Goal: Task Accomplishment & Management: Manage account settings

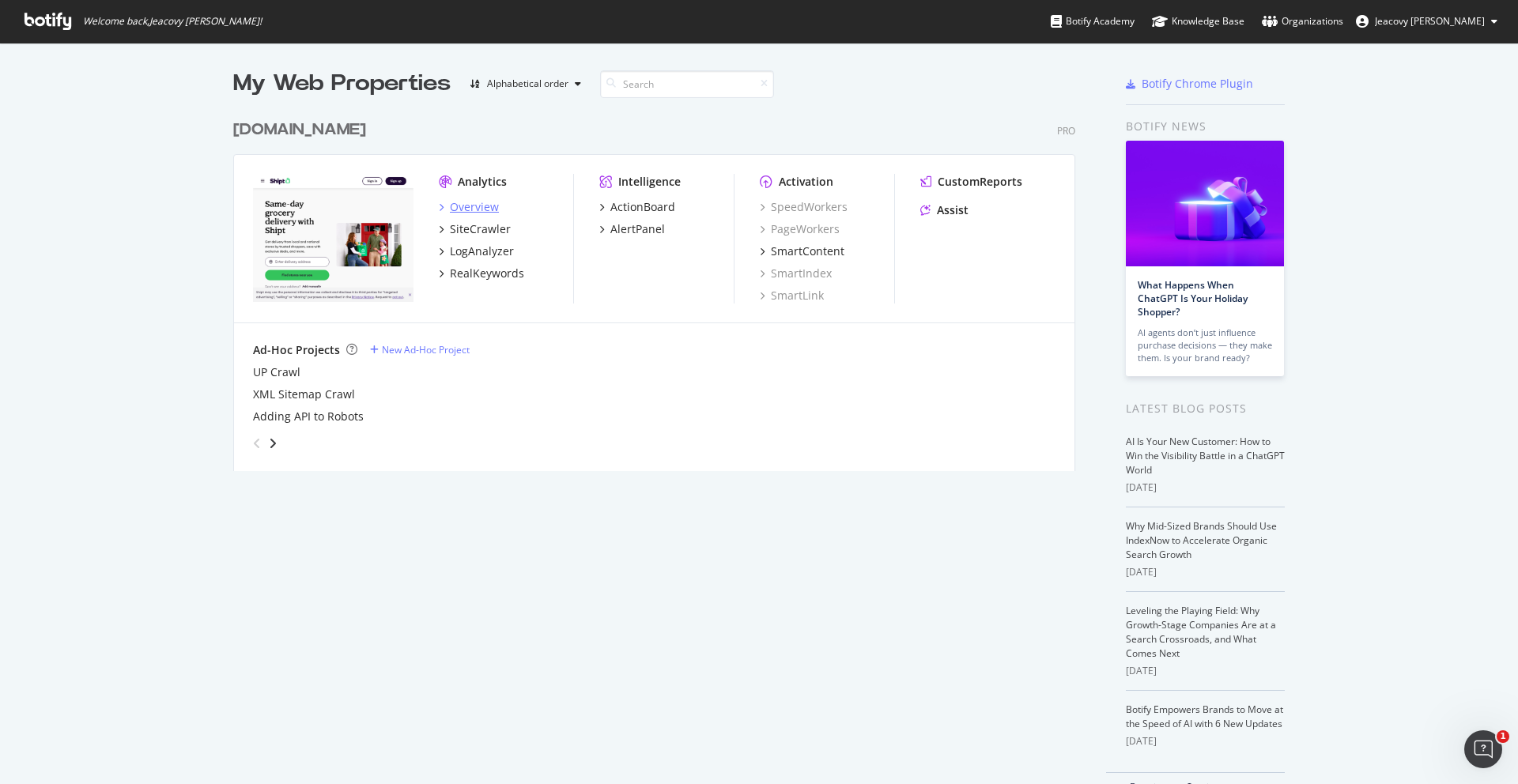
click at [485, 205] on div "Overview" at bounding box center [475, 206] width 49 height 16
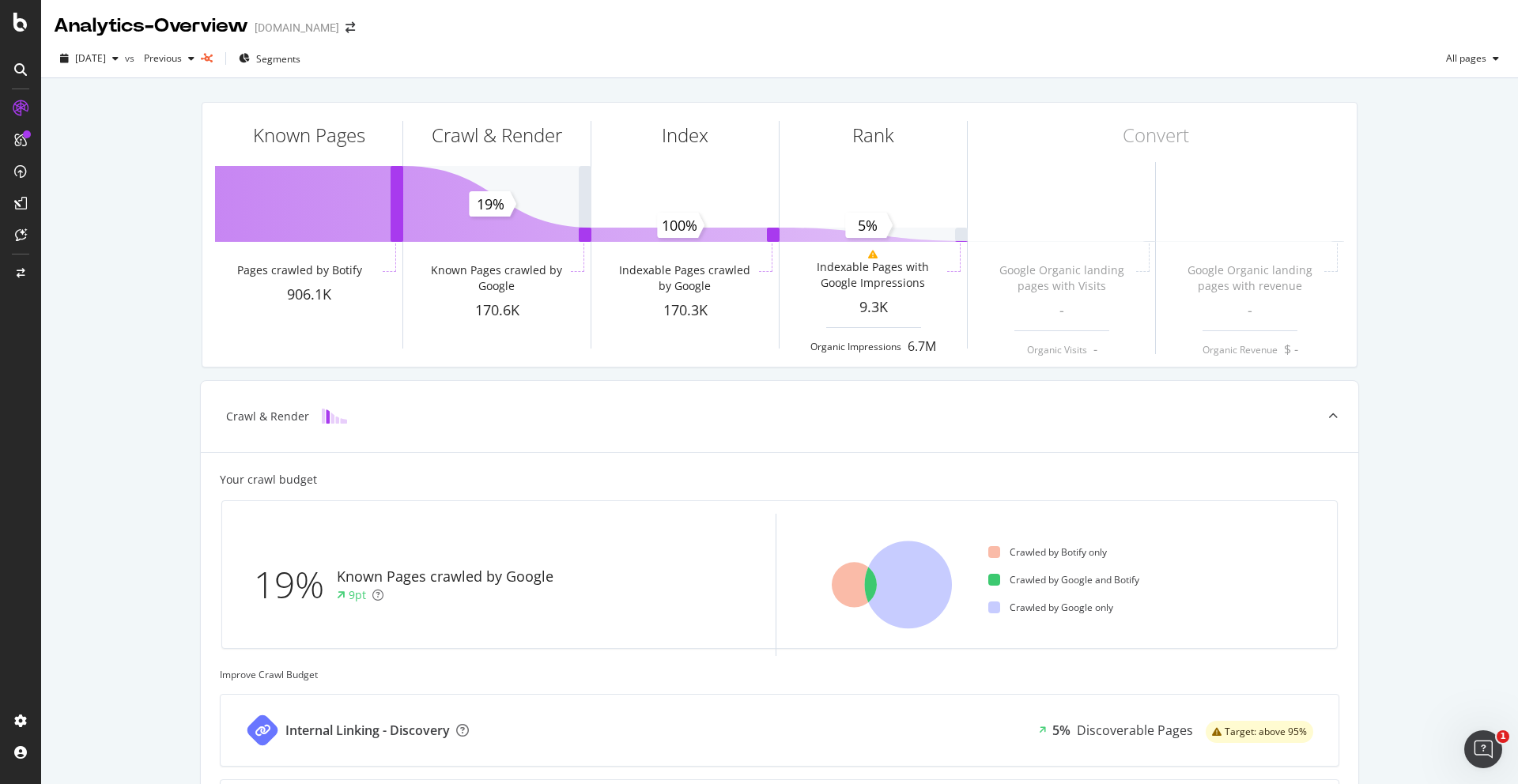
scroll to position [358, 0]
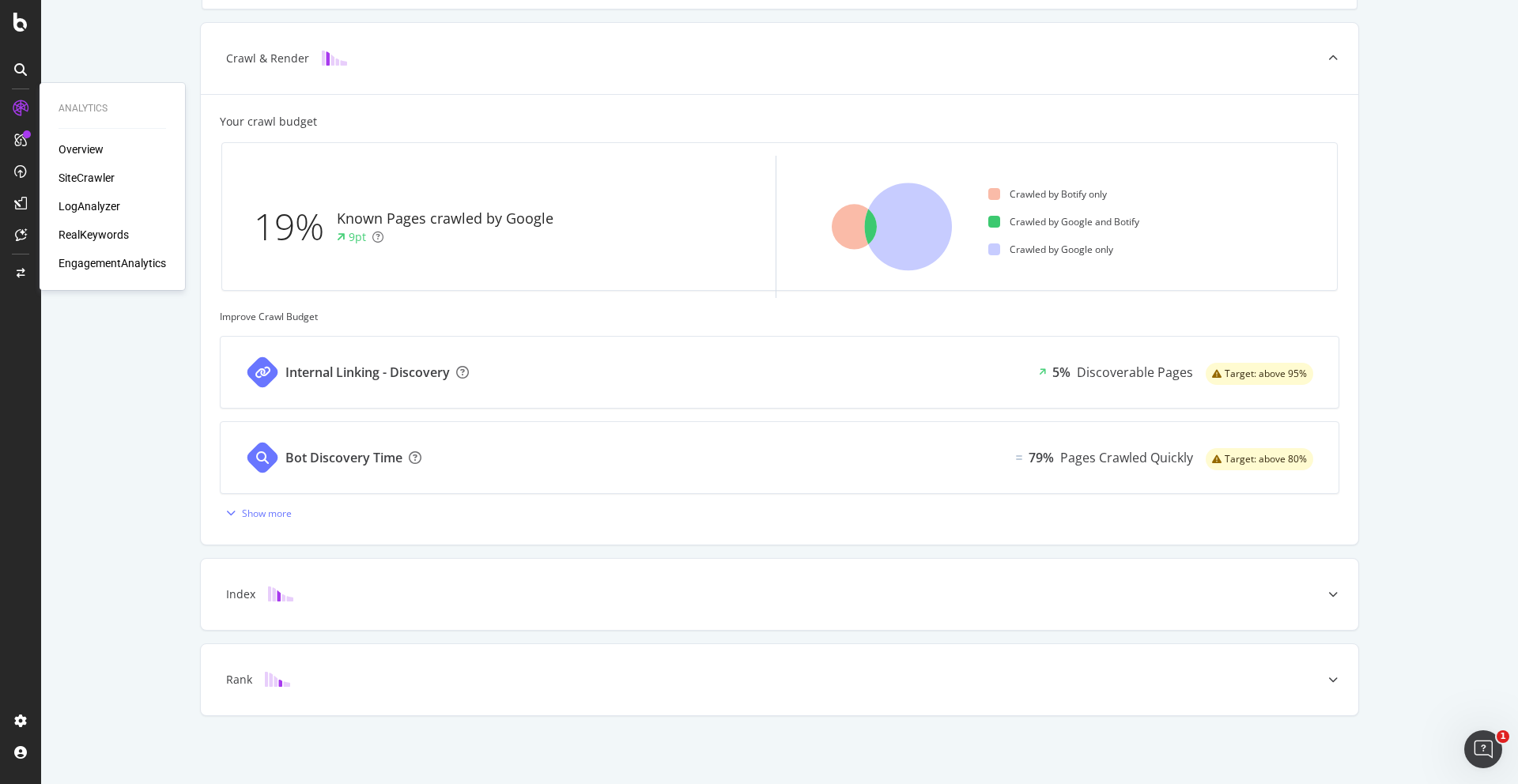
click at [87, 146] on div "Overview" at bounding box center [81, 149] width 45 height 16
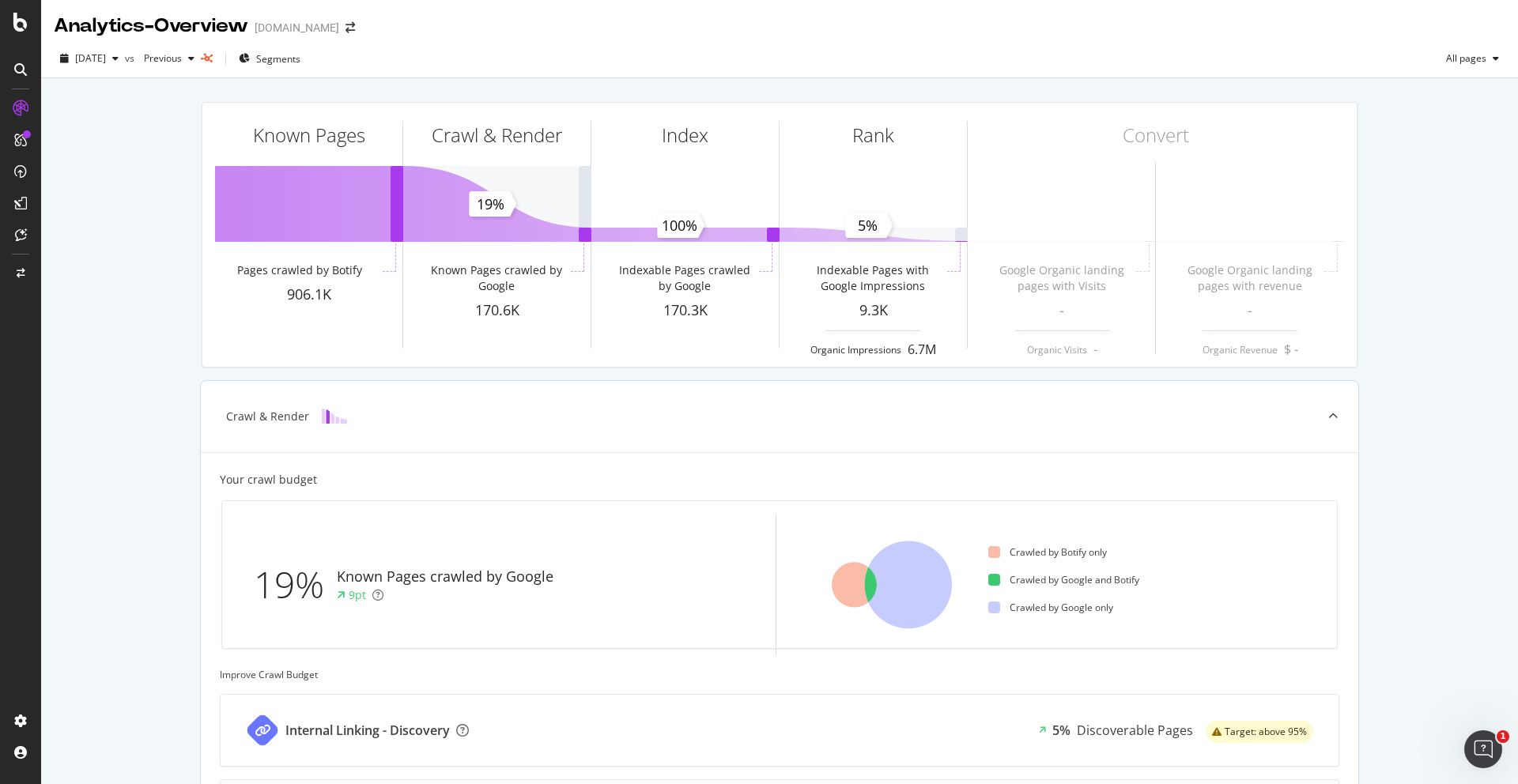
scroll to position [358, 0]
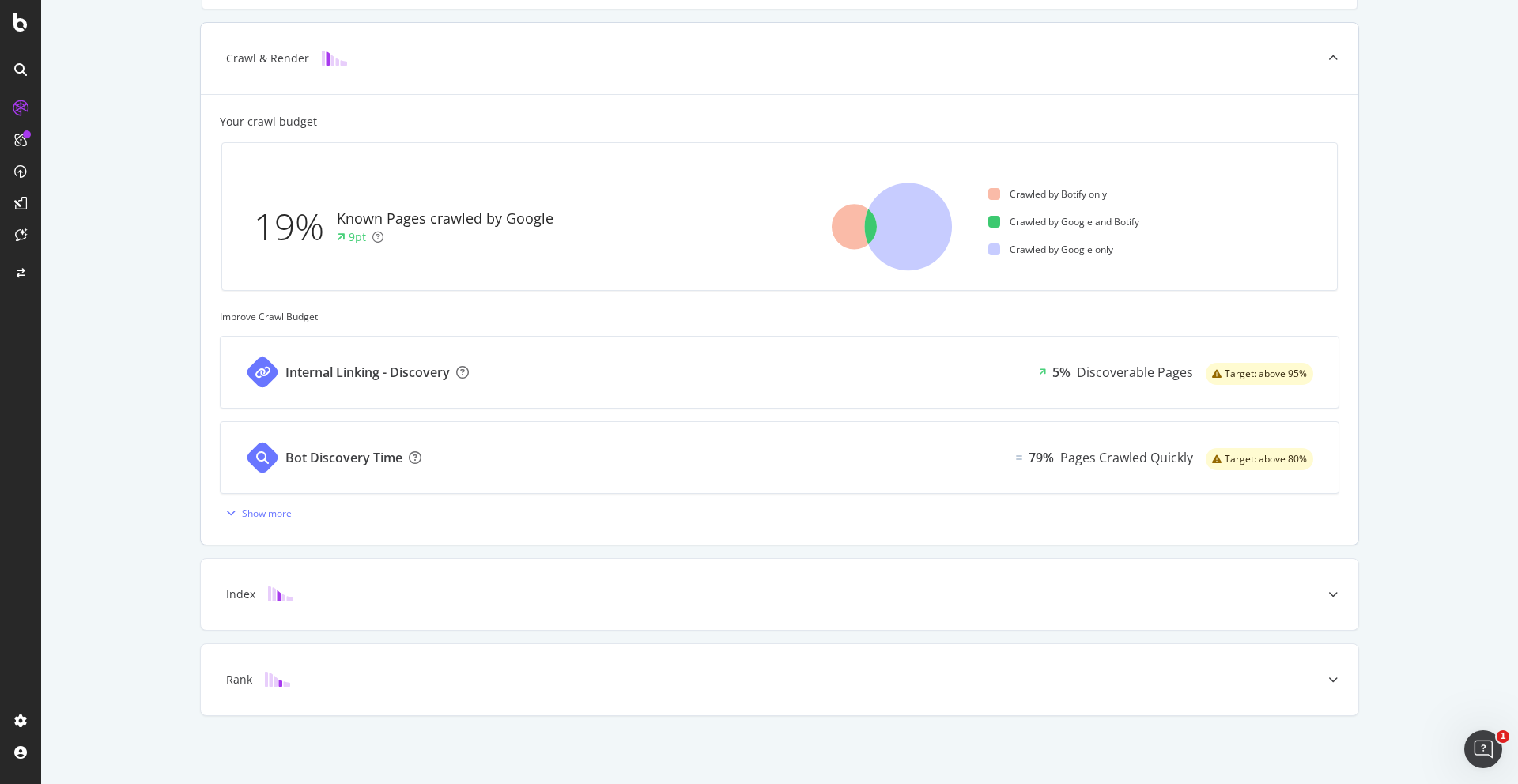
click at [259, 515] on div "Show more" at bounding box center [267, 513] width 50 height 13
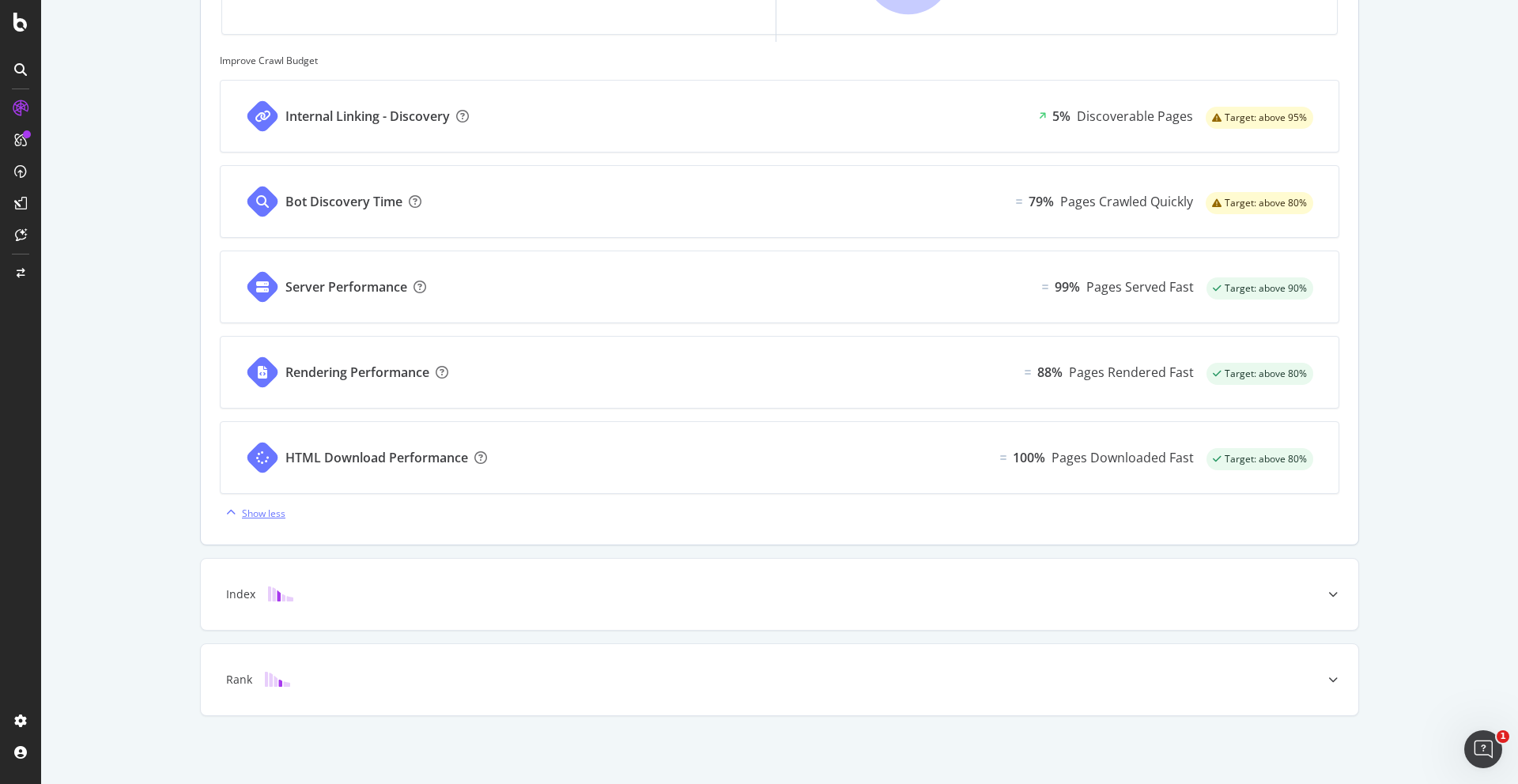
scroll to position [0, 0]
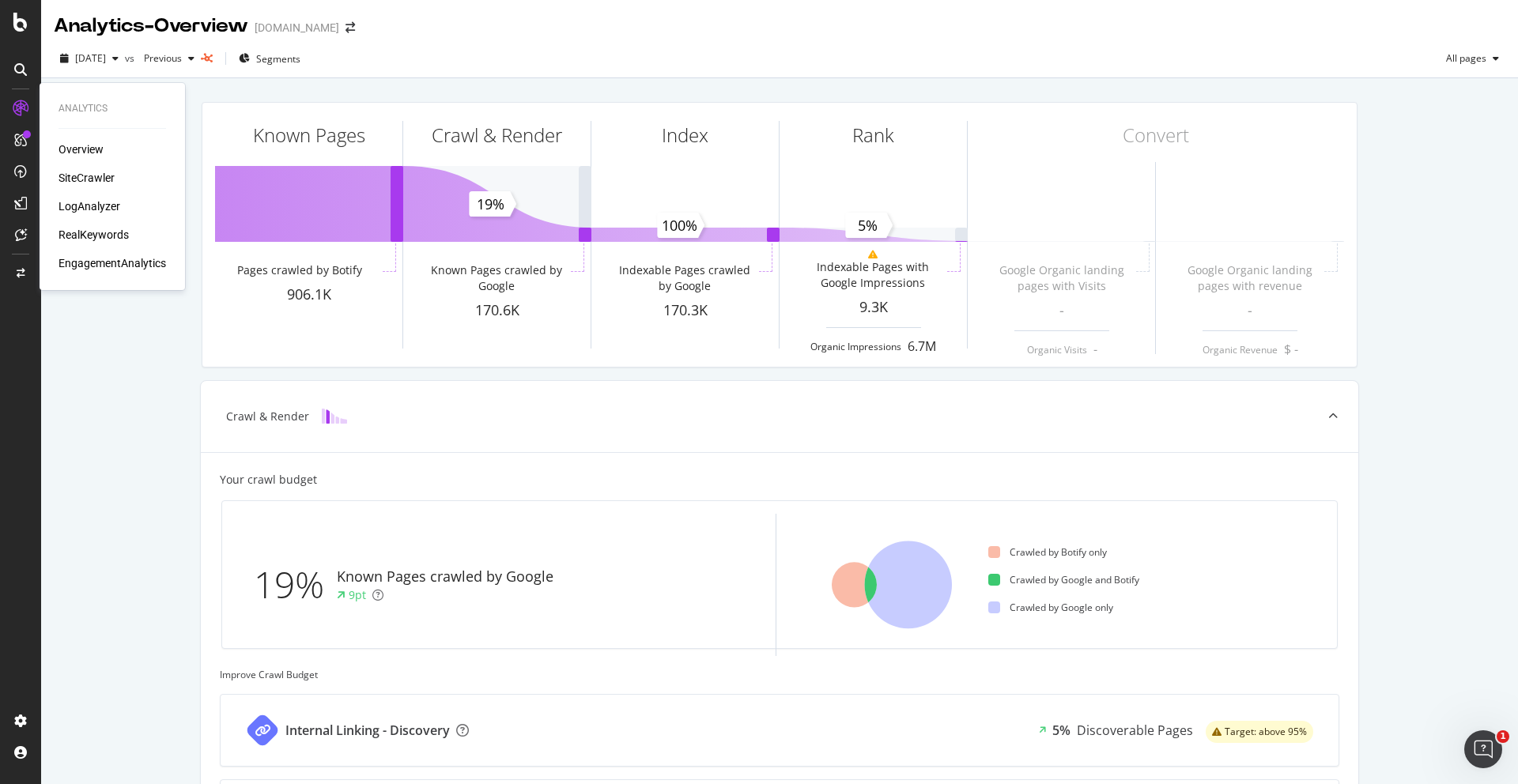
click at [98, 179] on div "SiteCrawler" at bounding box center [86, 178] width 56 height 16
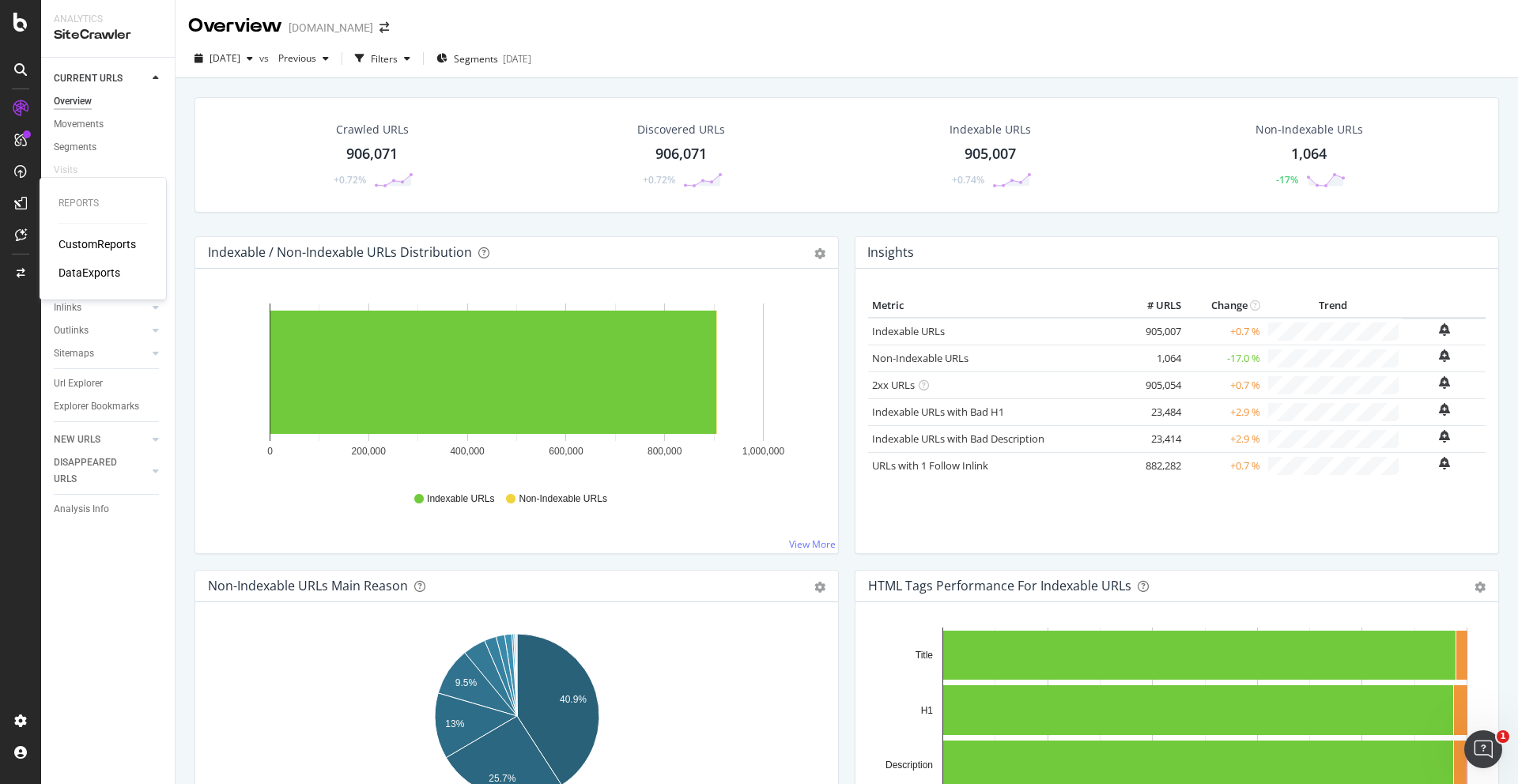
click at [83, 246] on div "CustomReports" at bounding box center [97, 244] width 77 height 16
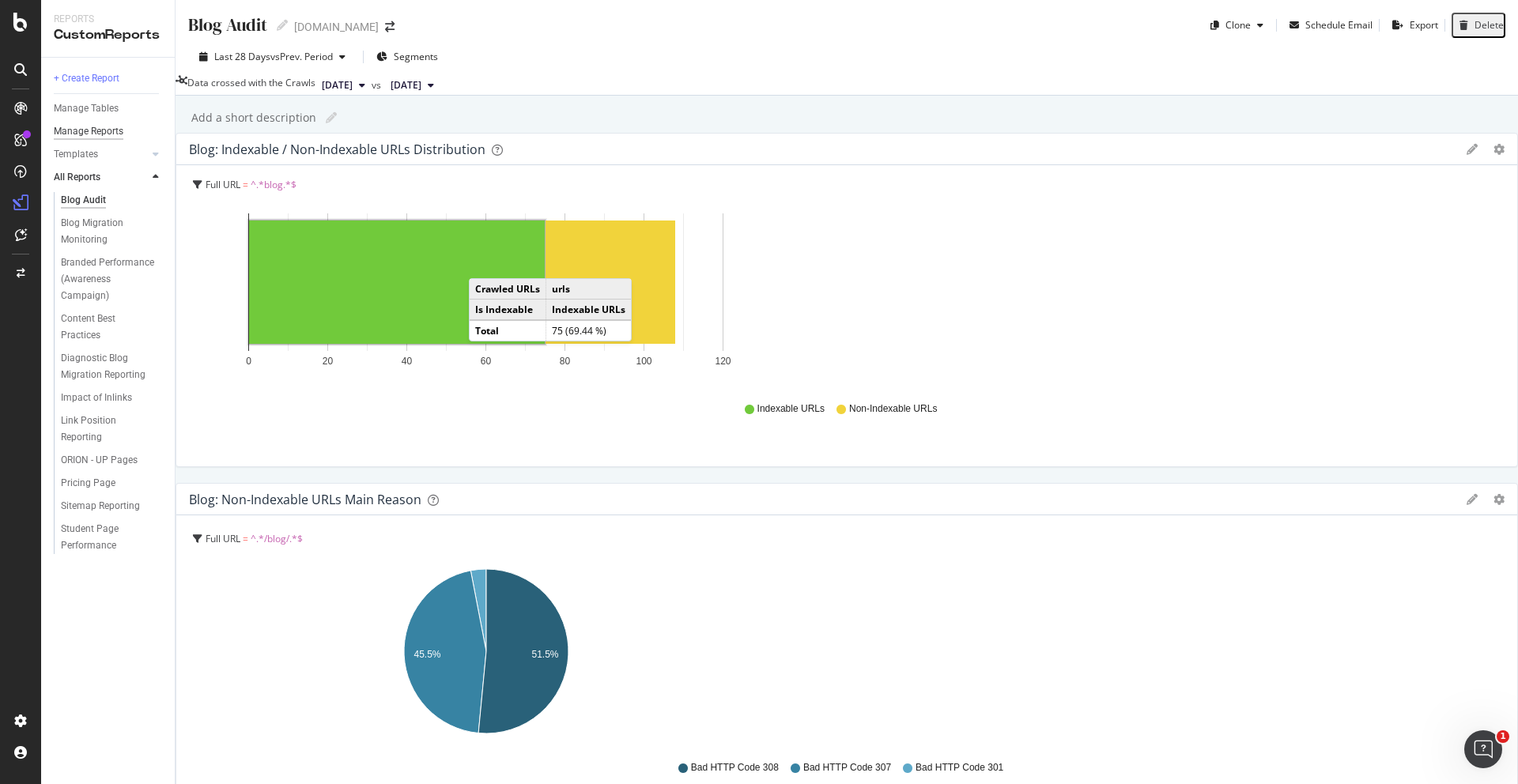
click at [108, 130] on div "Manage Reports" at bounding box center [88, 132] width 70 height 16
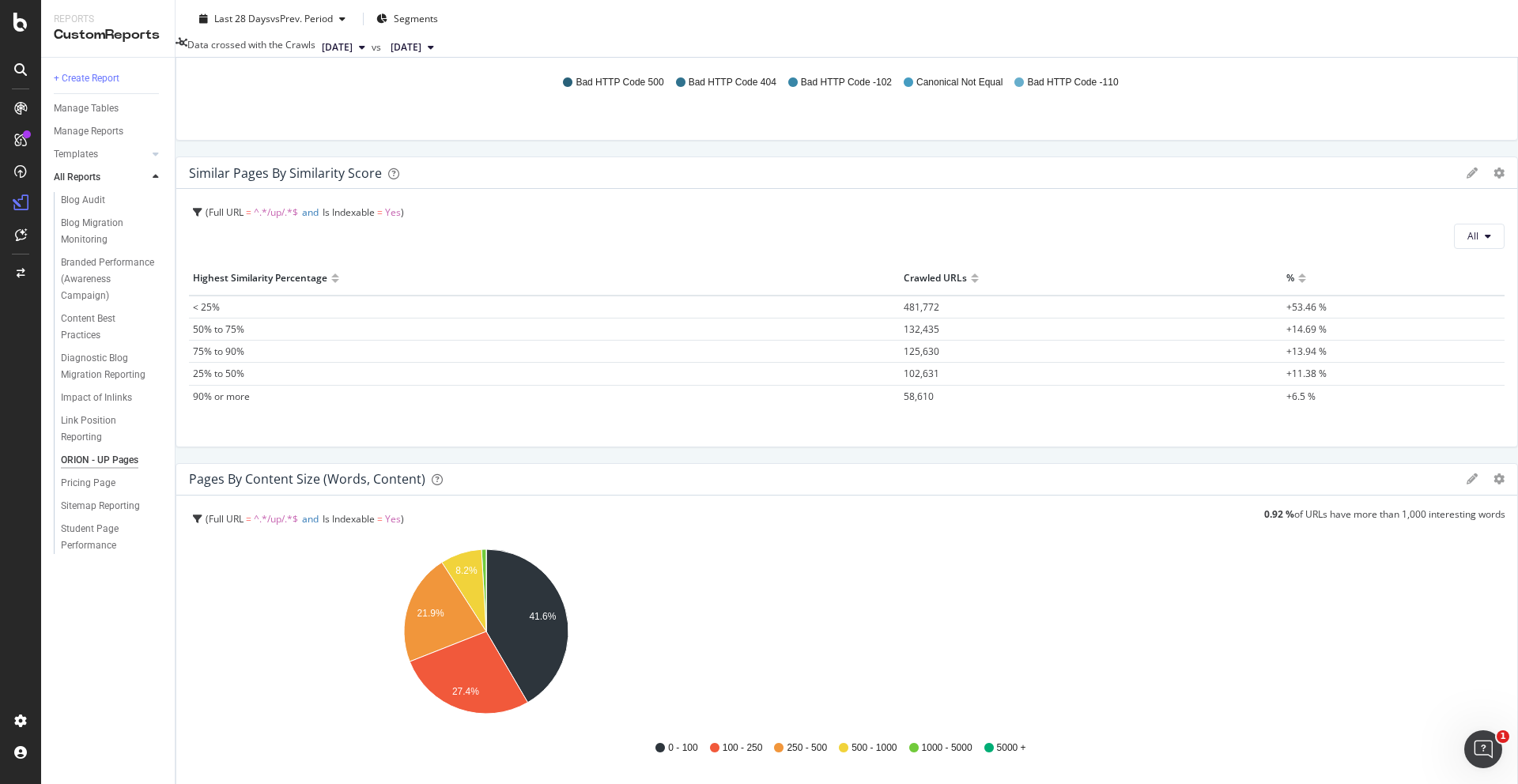
scroll to position [745, 0]
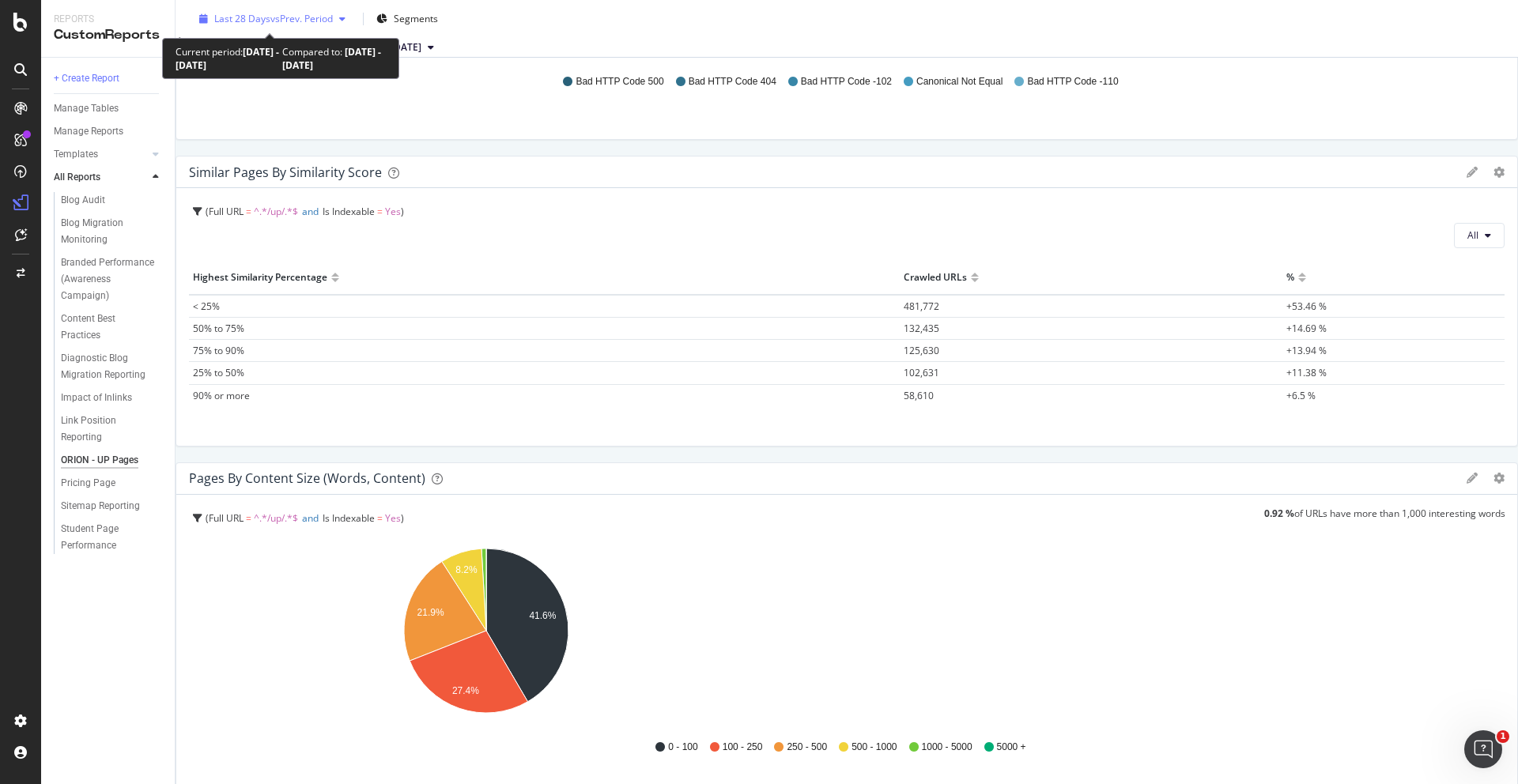
click at [288, 19] on span "vs Prev. Period" at bounding box center [302, 18] width 63 height 13
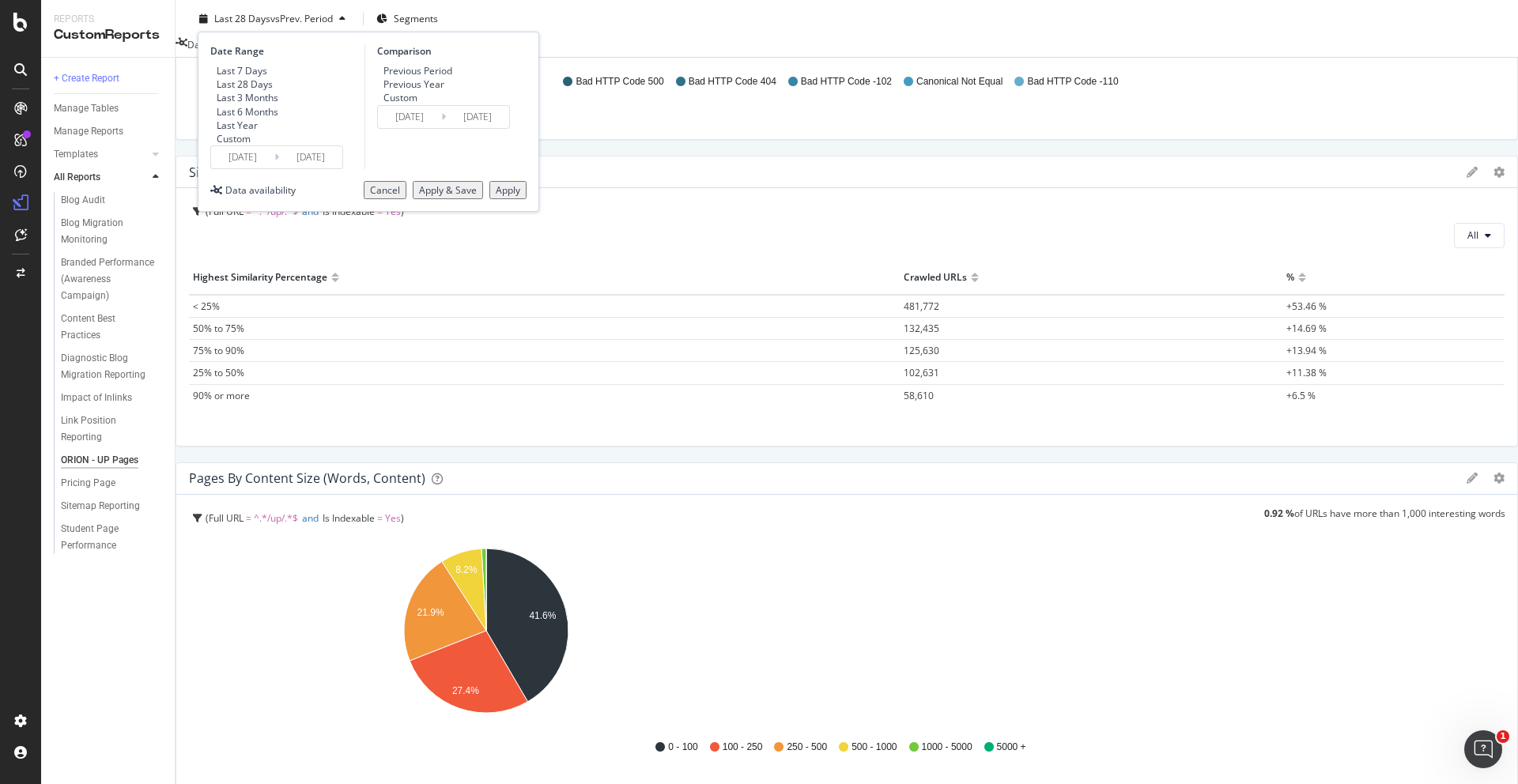
click at [247, 71] on div "Last 7 Days" at bounding box center [241, 71] width 50 height 13
type input "[DATE]"
click at [519, 199] on button "Apply" at bounding box center [508, 190] width 37 height 18
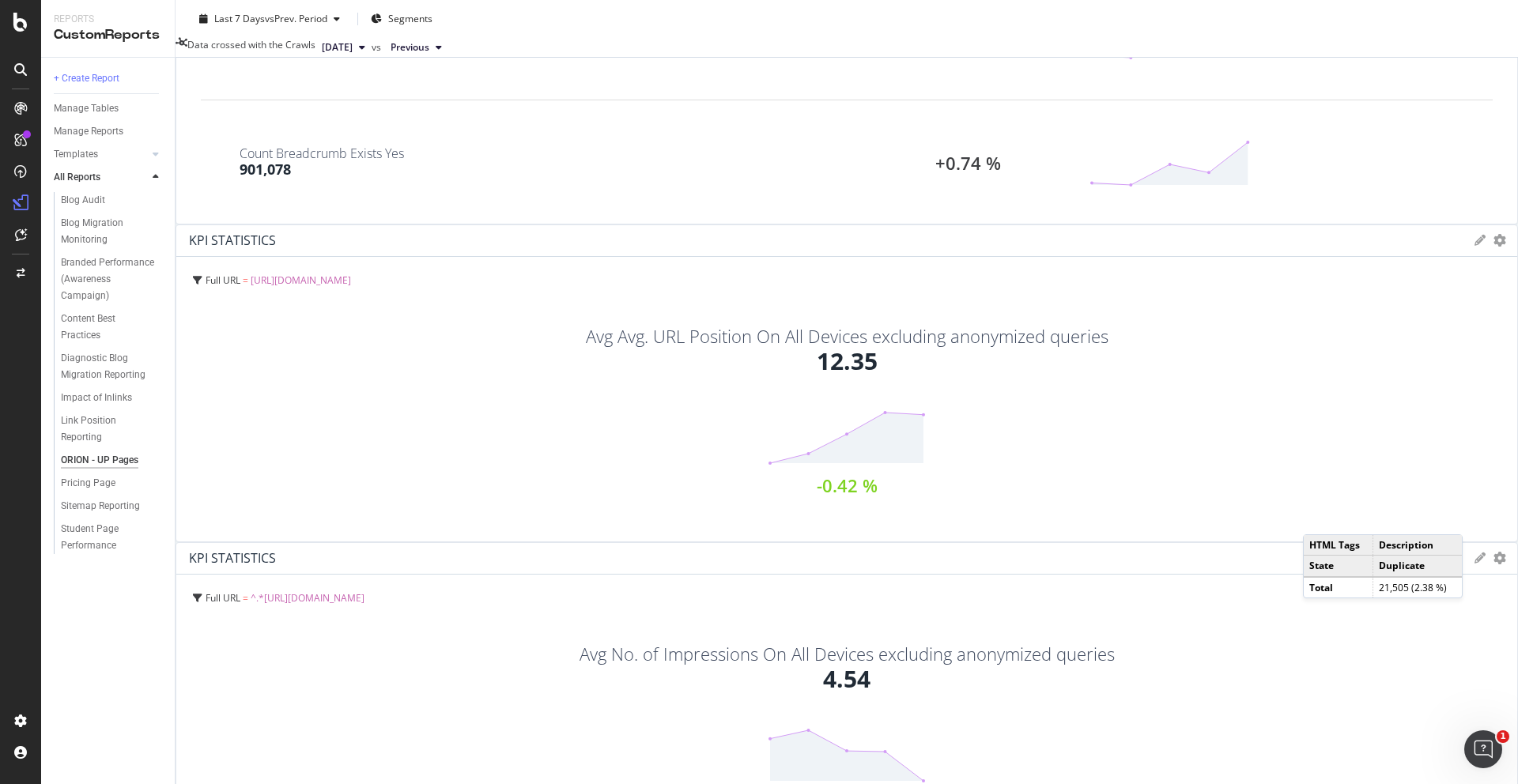
scroll to position [3131, 0]
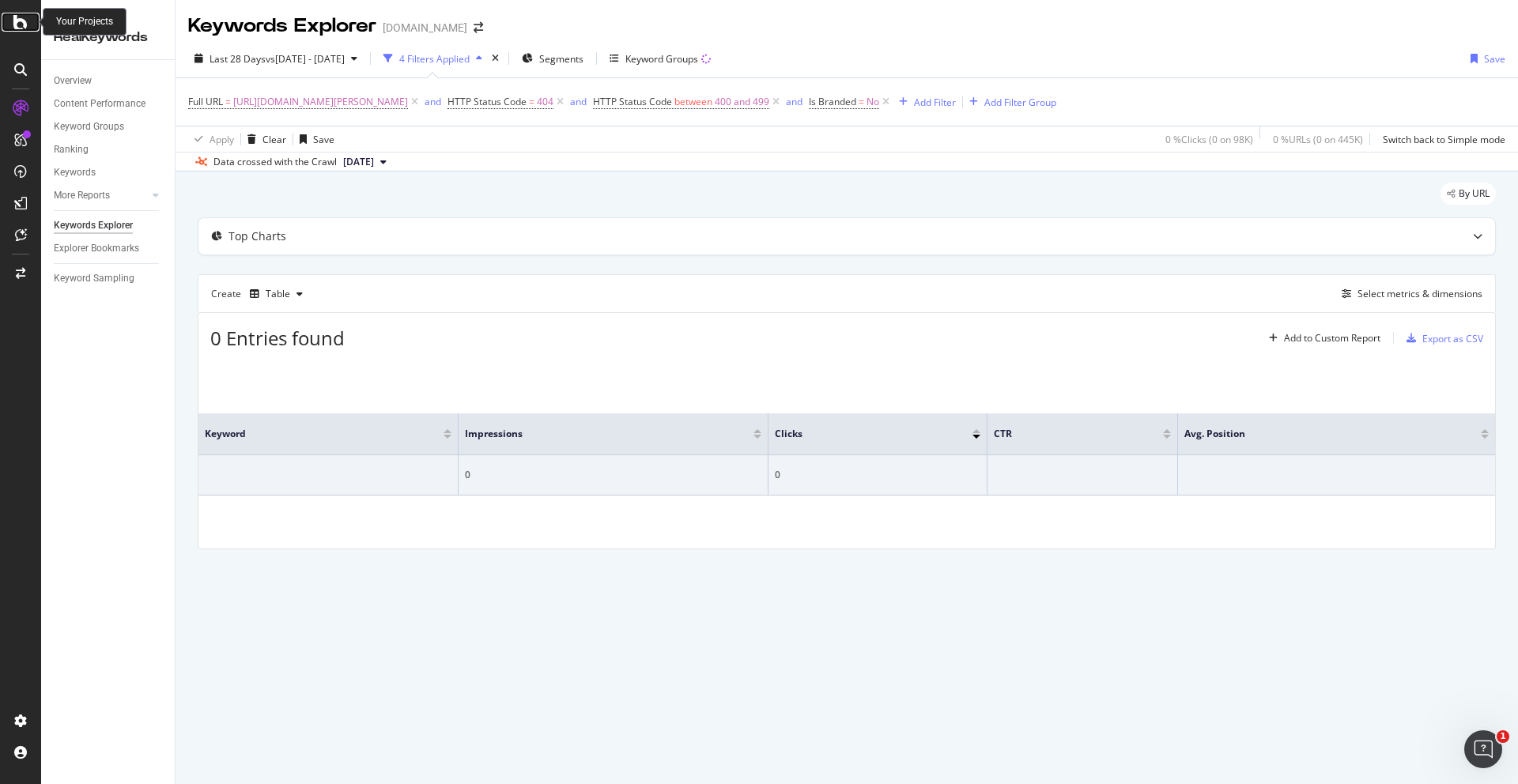
click at [26, 23] on icon at bounding box center [20, 21] width 14 height 19
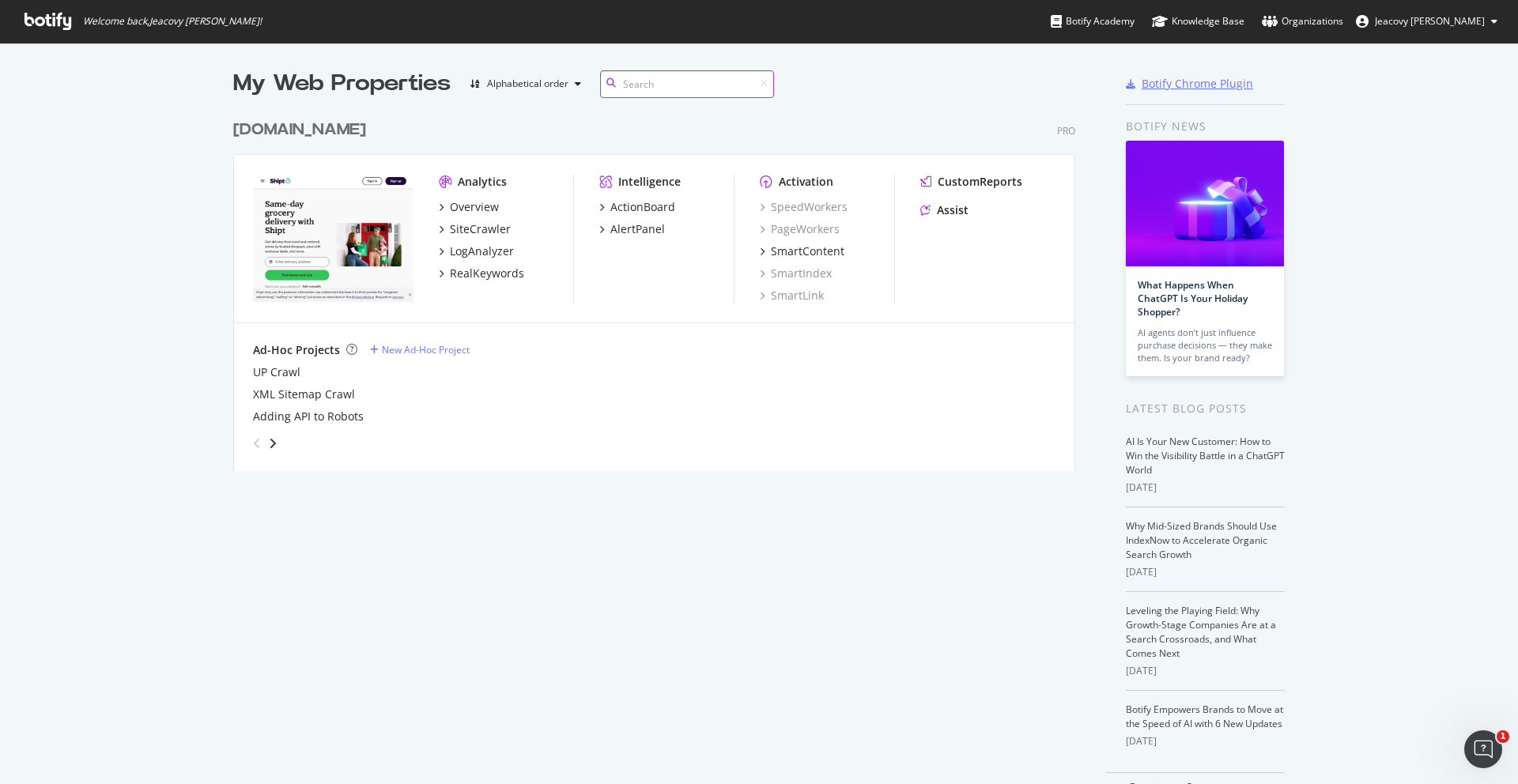
scroll to position [784, 1518]
click at [484, 215] on div "Overview SiteCrawler LogAnalyzer RealKeywords" at bounding box center [505, 240] width 134 height 82
click at [480, 205] on div "Overview" at bounding box center [475, 206] width 49 height 16
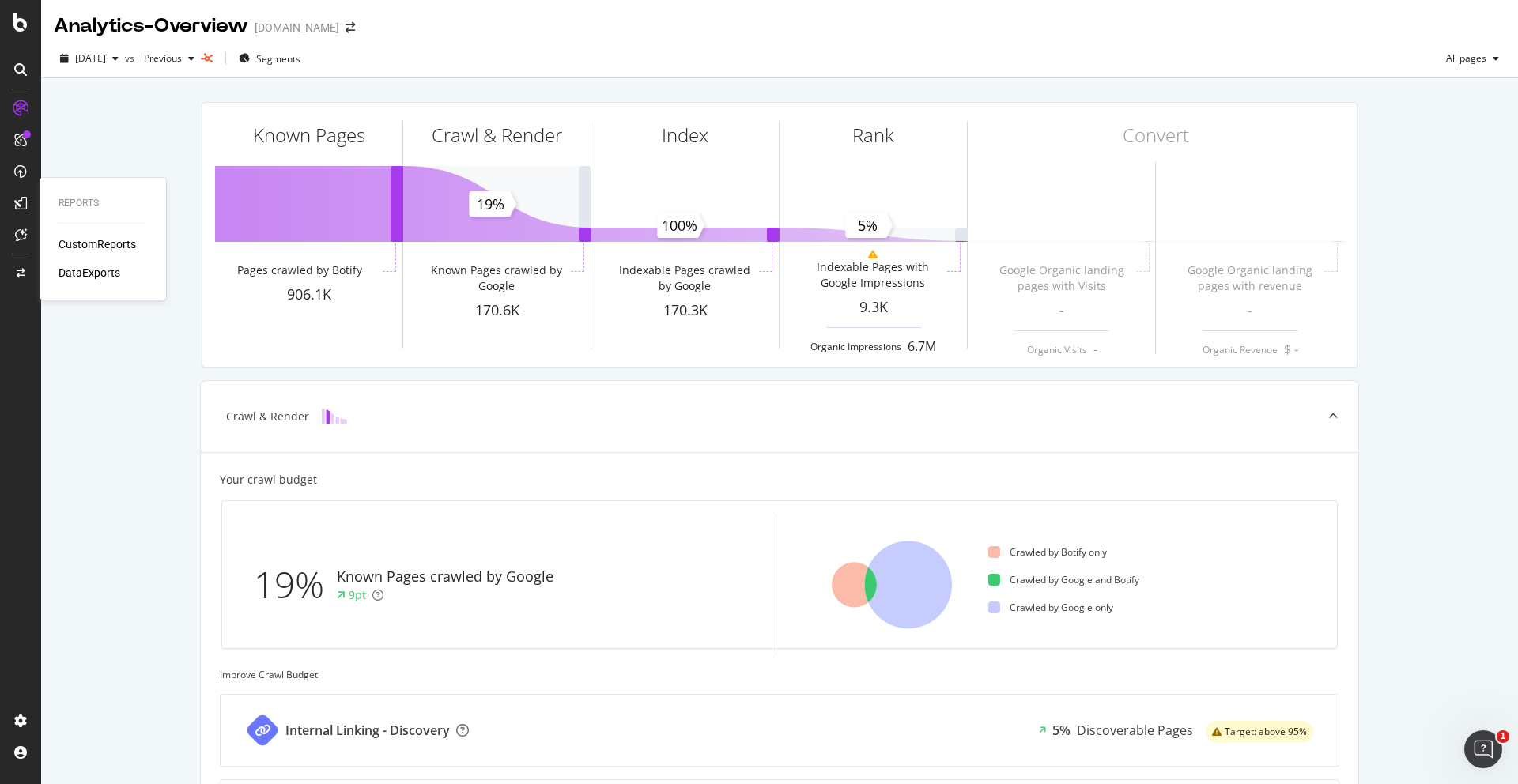
click at [83, 247] on div "CustomReports" at bounding box center [97, 244] width 77 height 16
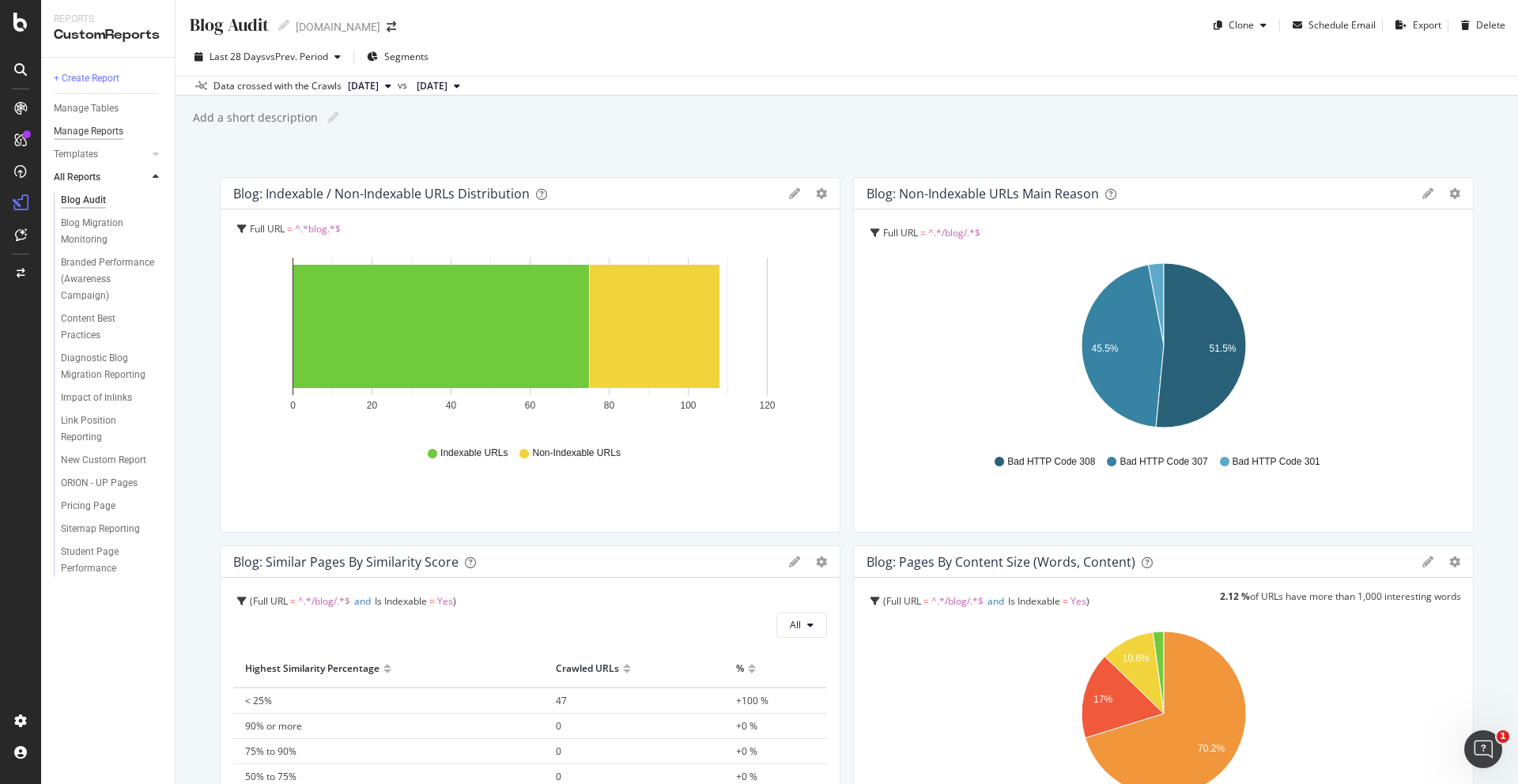
click at [91, 128] on div "Manage Reports" at bounding box center [88, 132] width 70 height 16
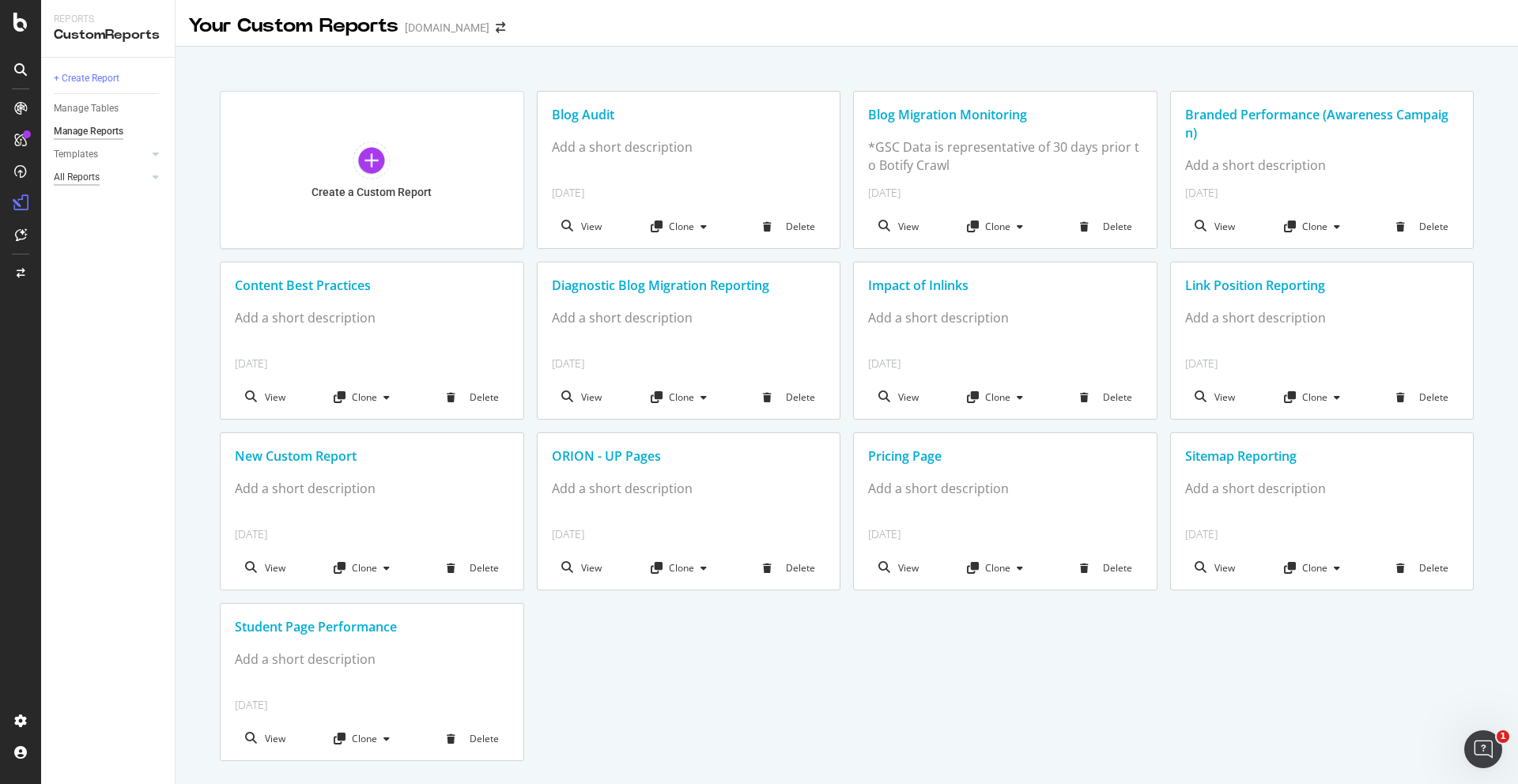
click at [85, 171] on div "All Reports" at bounding box center [77, 178] width 46 height 16
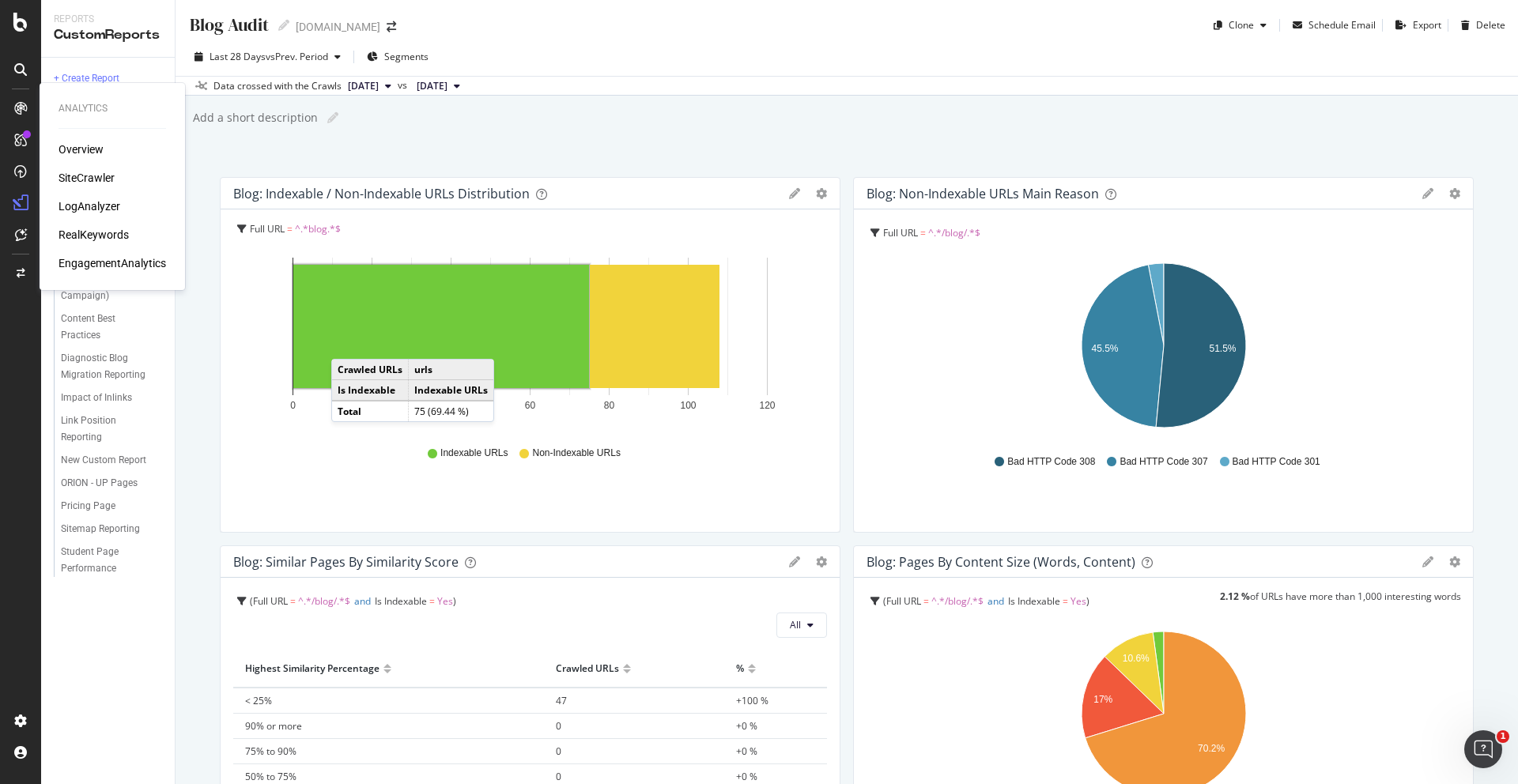
click at [104, 208] on div "LogAnalyzer" at bounding box center [89, 206] width 62 height 16
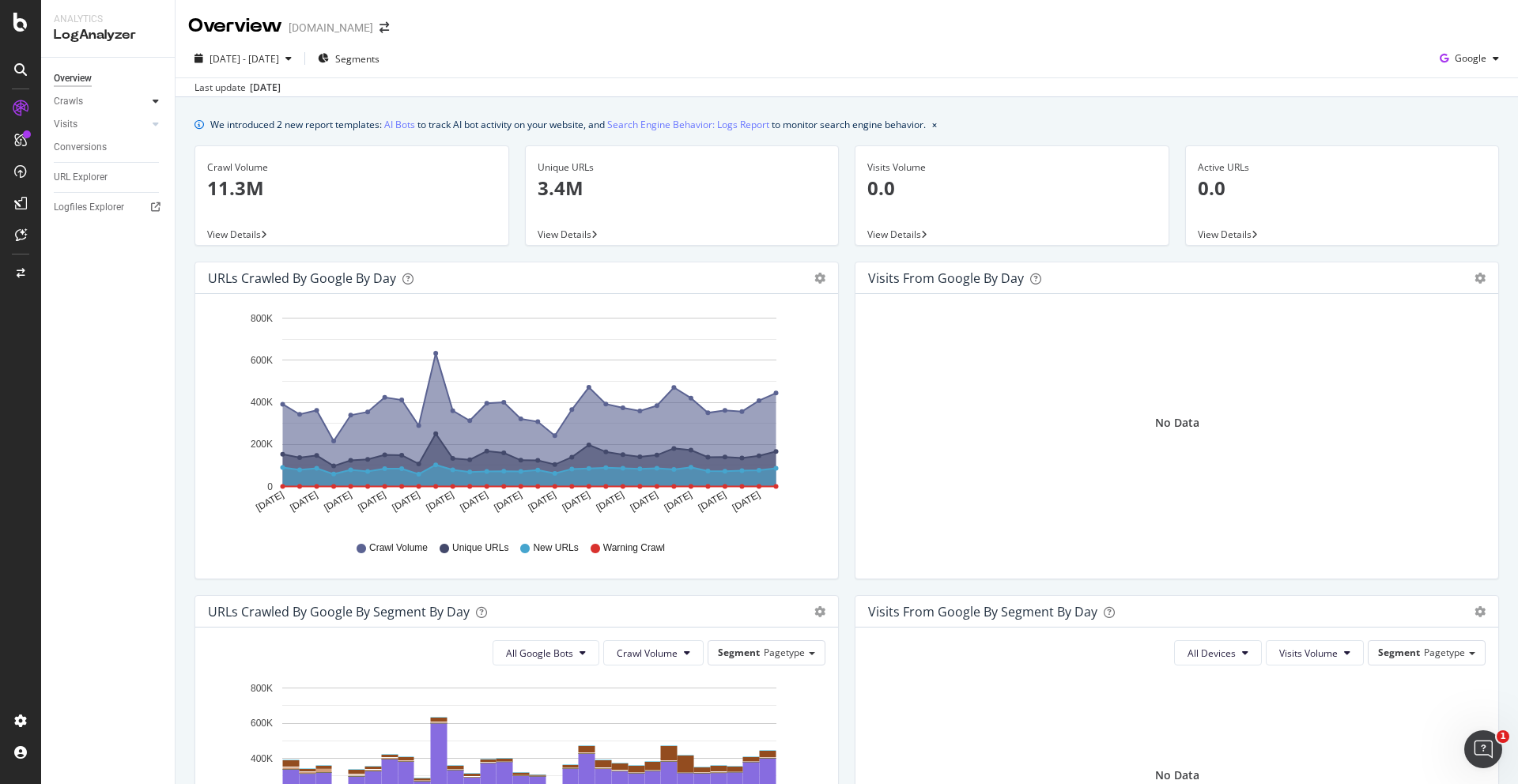
click at [153, 99] on icon at bounding box center [156, 101] width 7 height 10
click at [88, 176] on div "ActionBoard" at bounding box center [89, 180] width 62 height 16
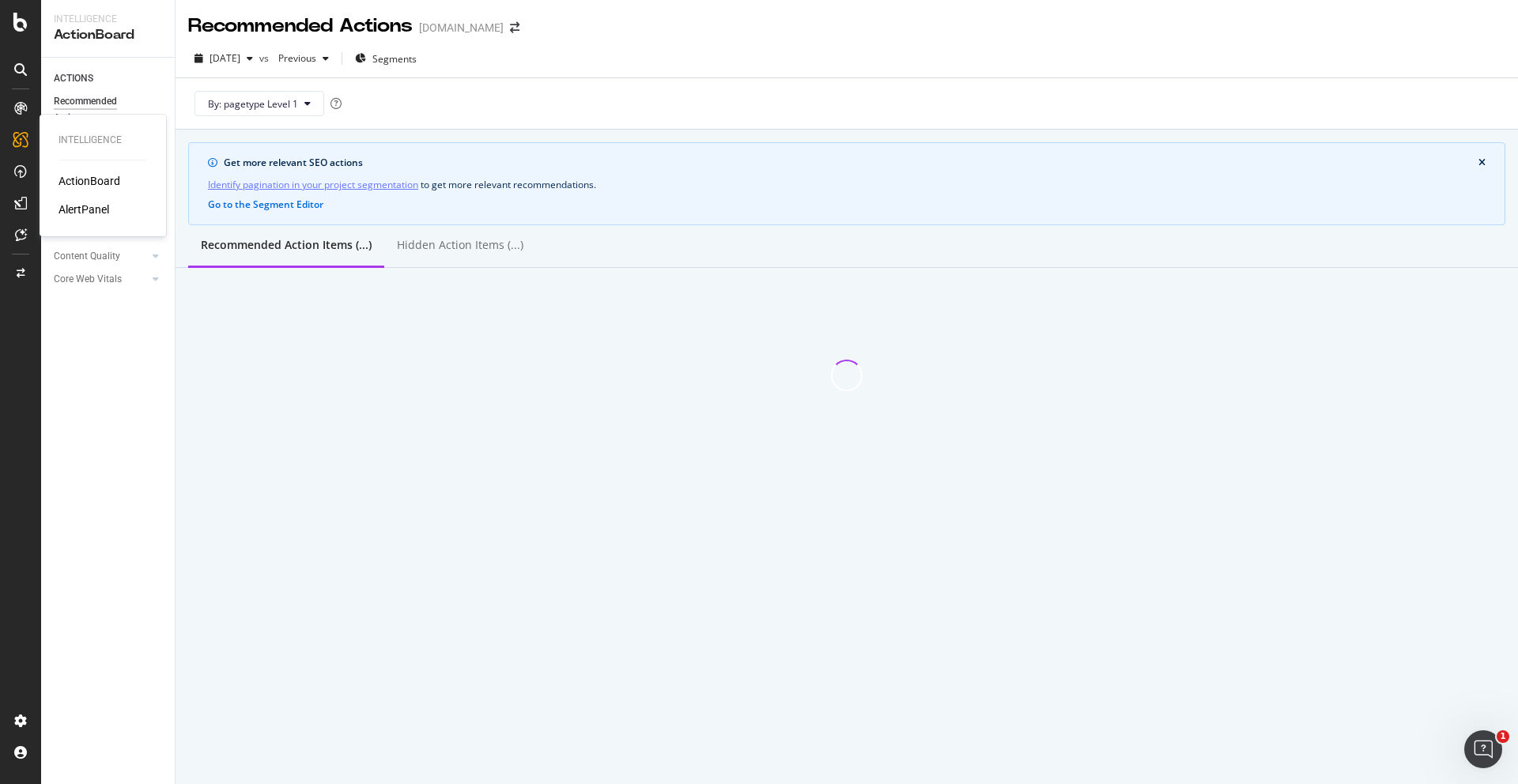
click at [85, 205] on div "AlertPanel" at bounding box center [83, 209] width 50 height 16
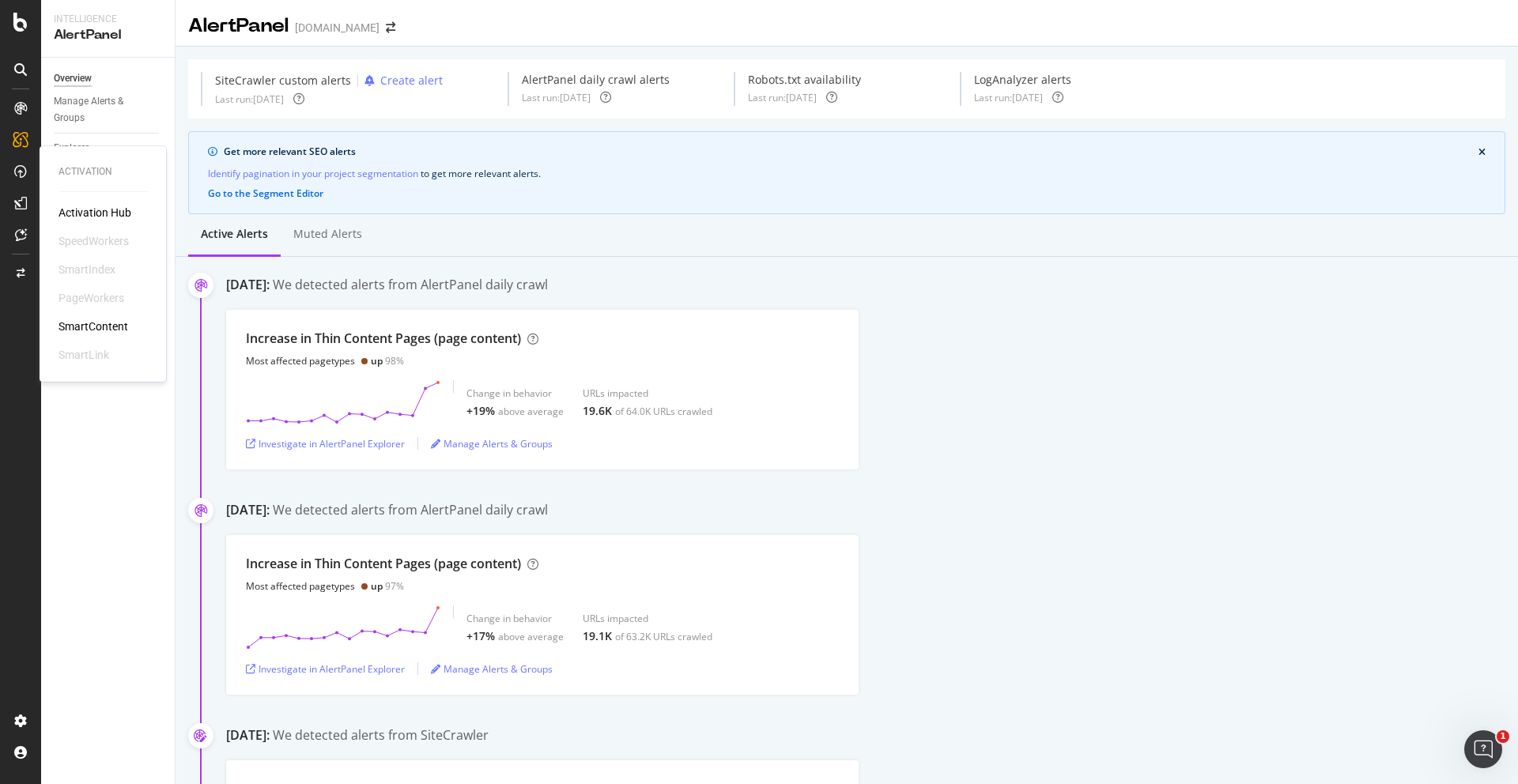
click at [93, 327] on div "SmartContent" at bounding box center [93, 326] width 70 height 16
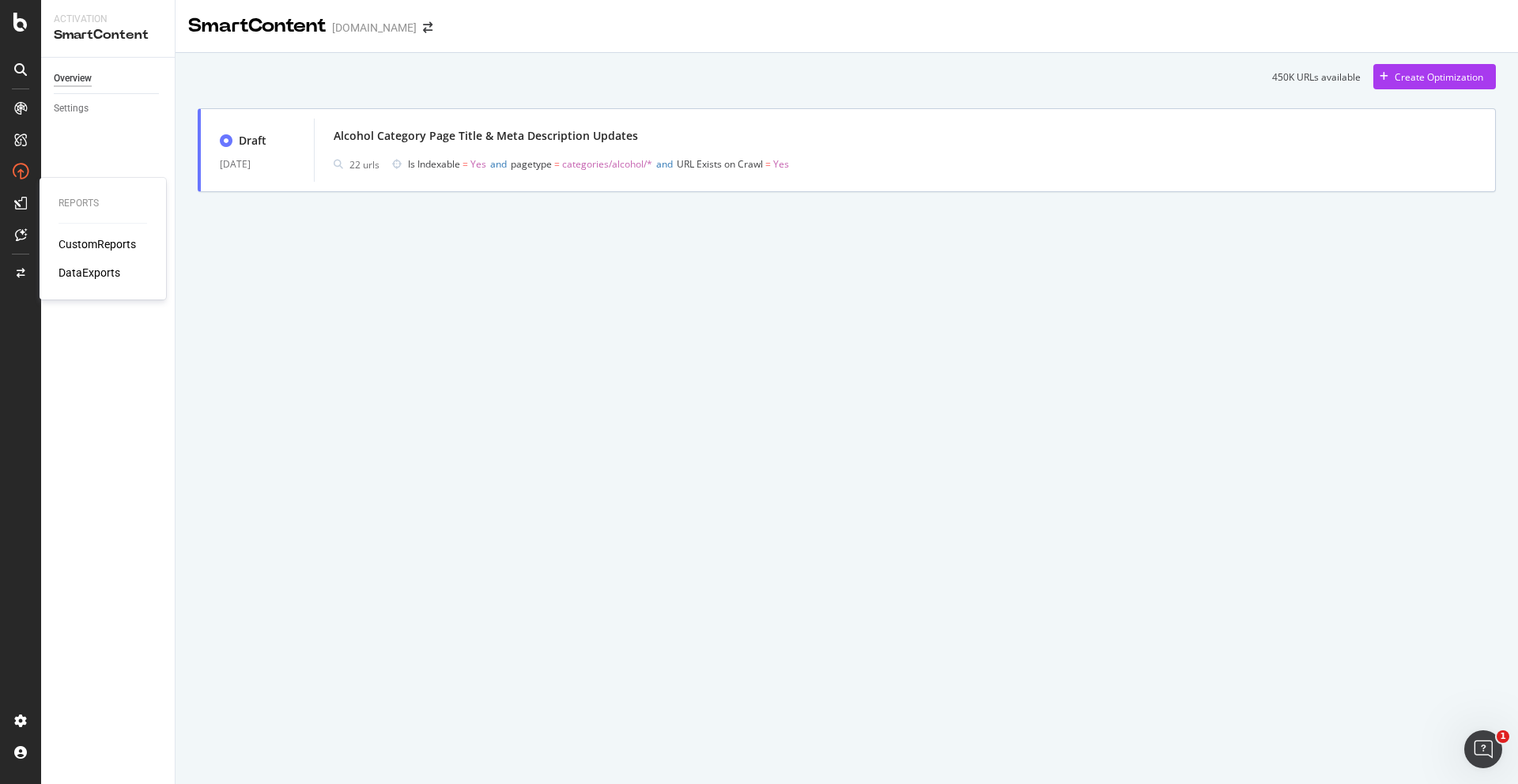
click at [85, 245] on div "CustomReports" at bounding box center [97, 244] width 77 height 16
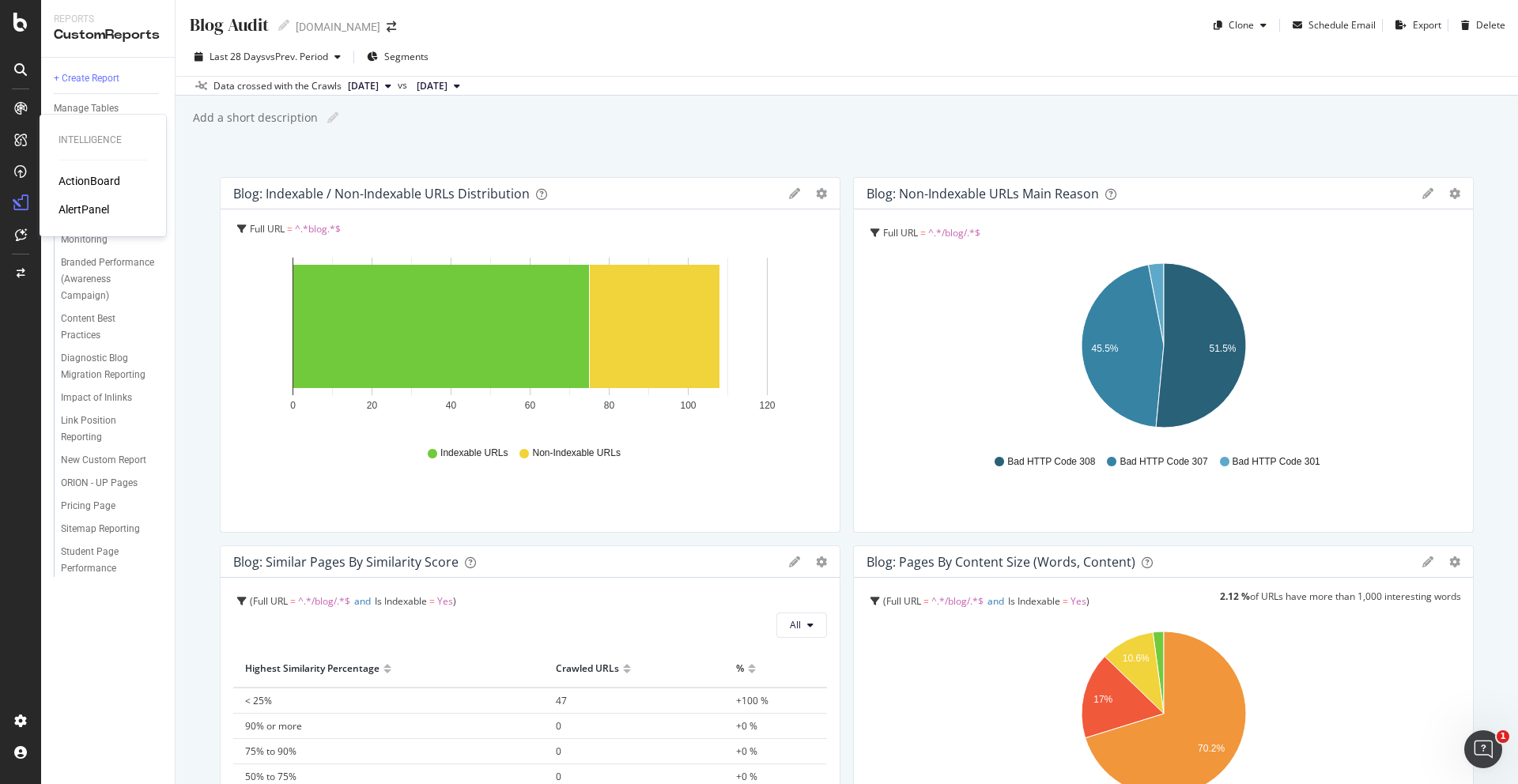
click at [91, 211] on div "AlertPanel" at bounding box center [83, 209] width 50 height 16
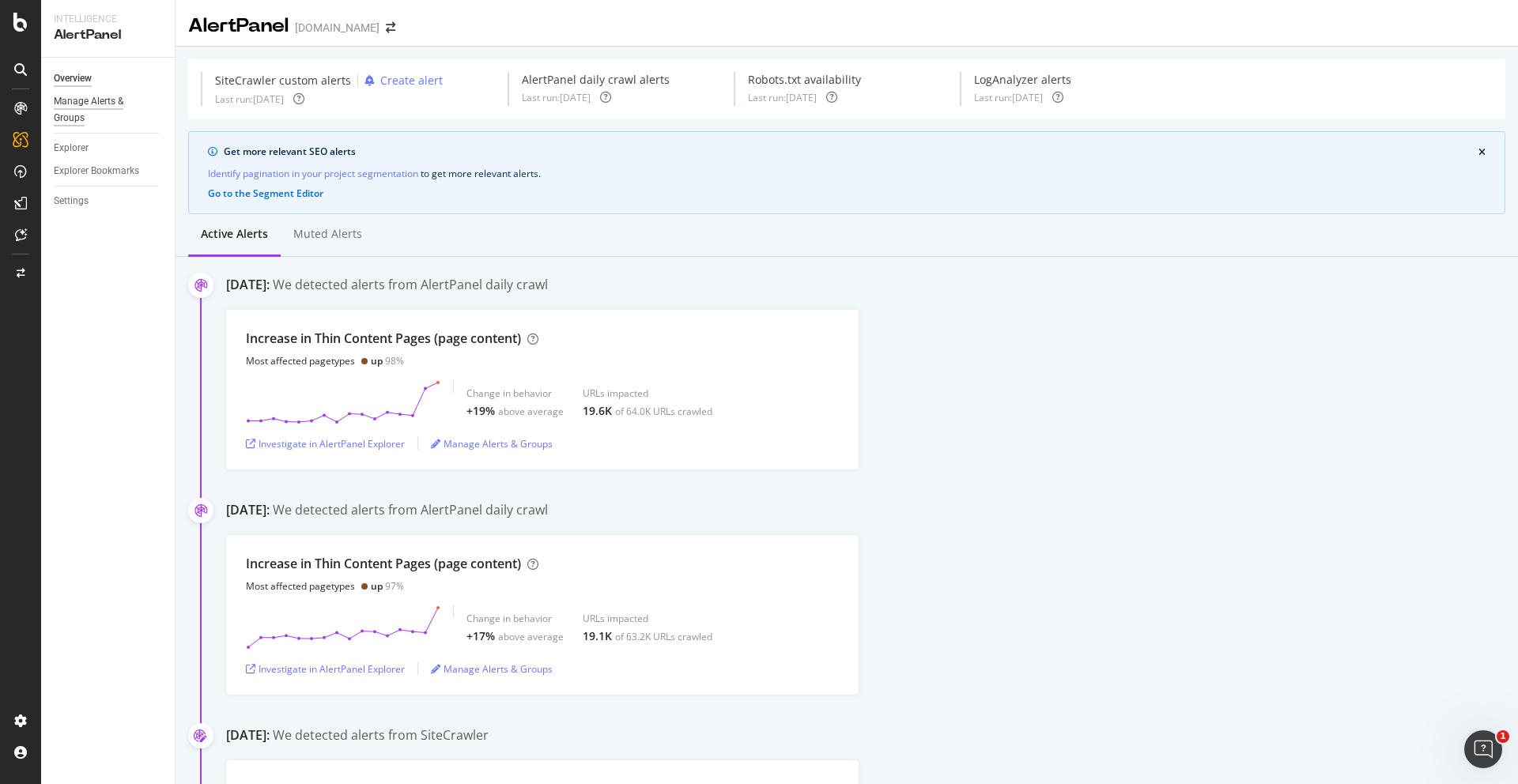
click at [79, 105] on div "Manage Alerts & Groups" at bounding box center [100, 109] width 95 height 33
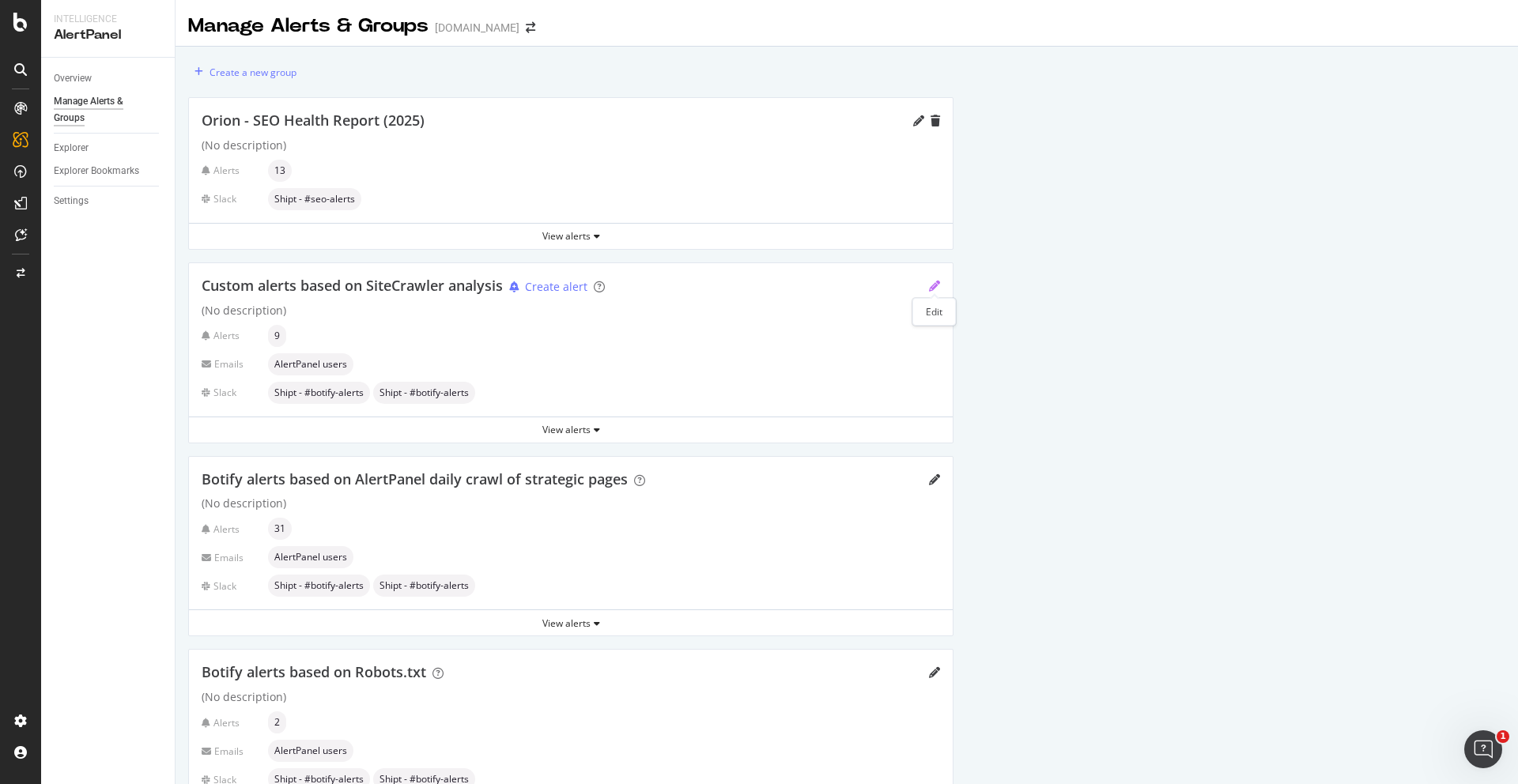
click at [930, 283] on icon "pencil" at bounding box center [934, 285] width 11 height 11
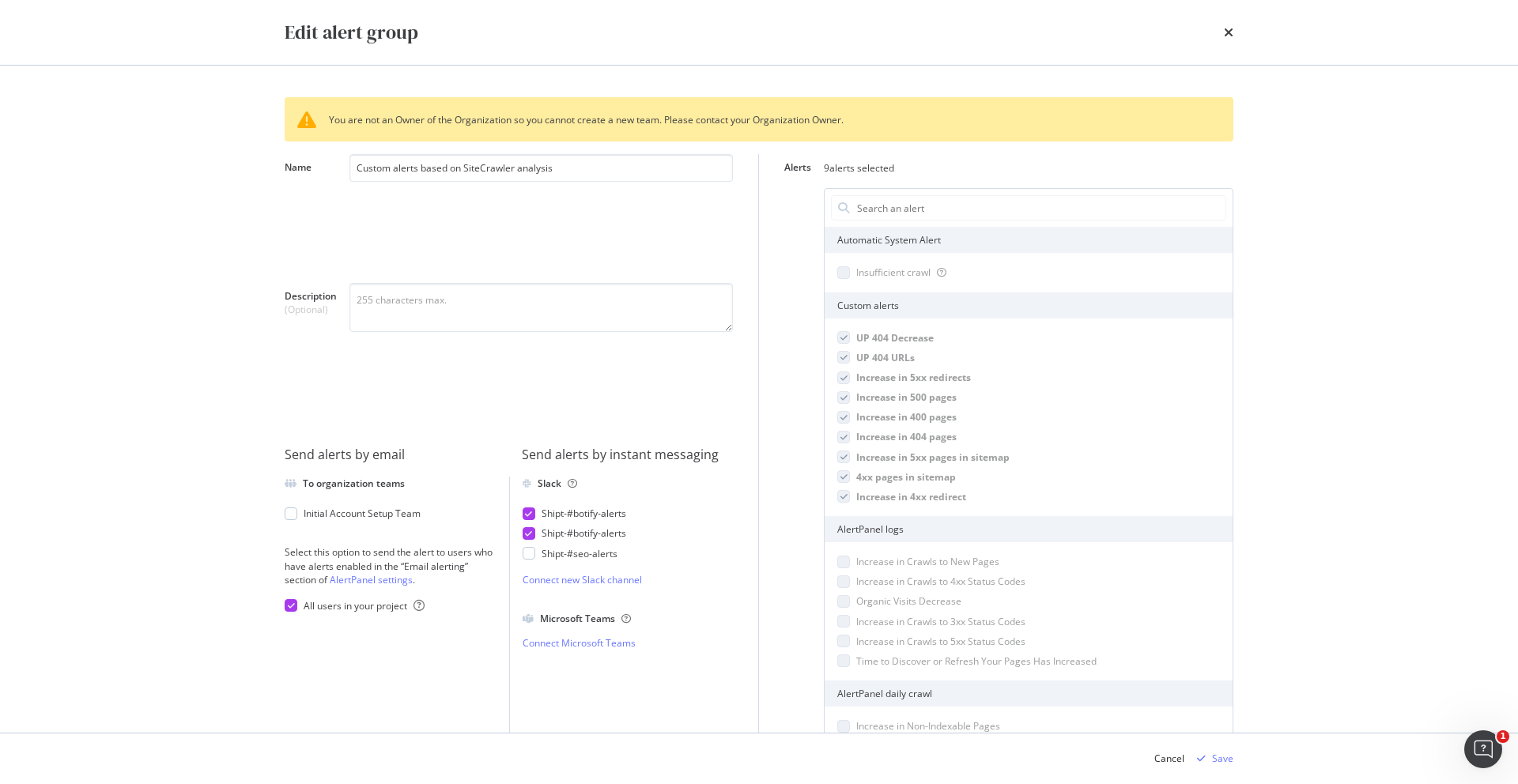
scroll to position [31, 0]
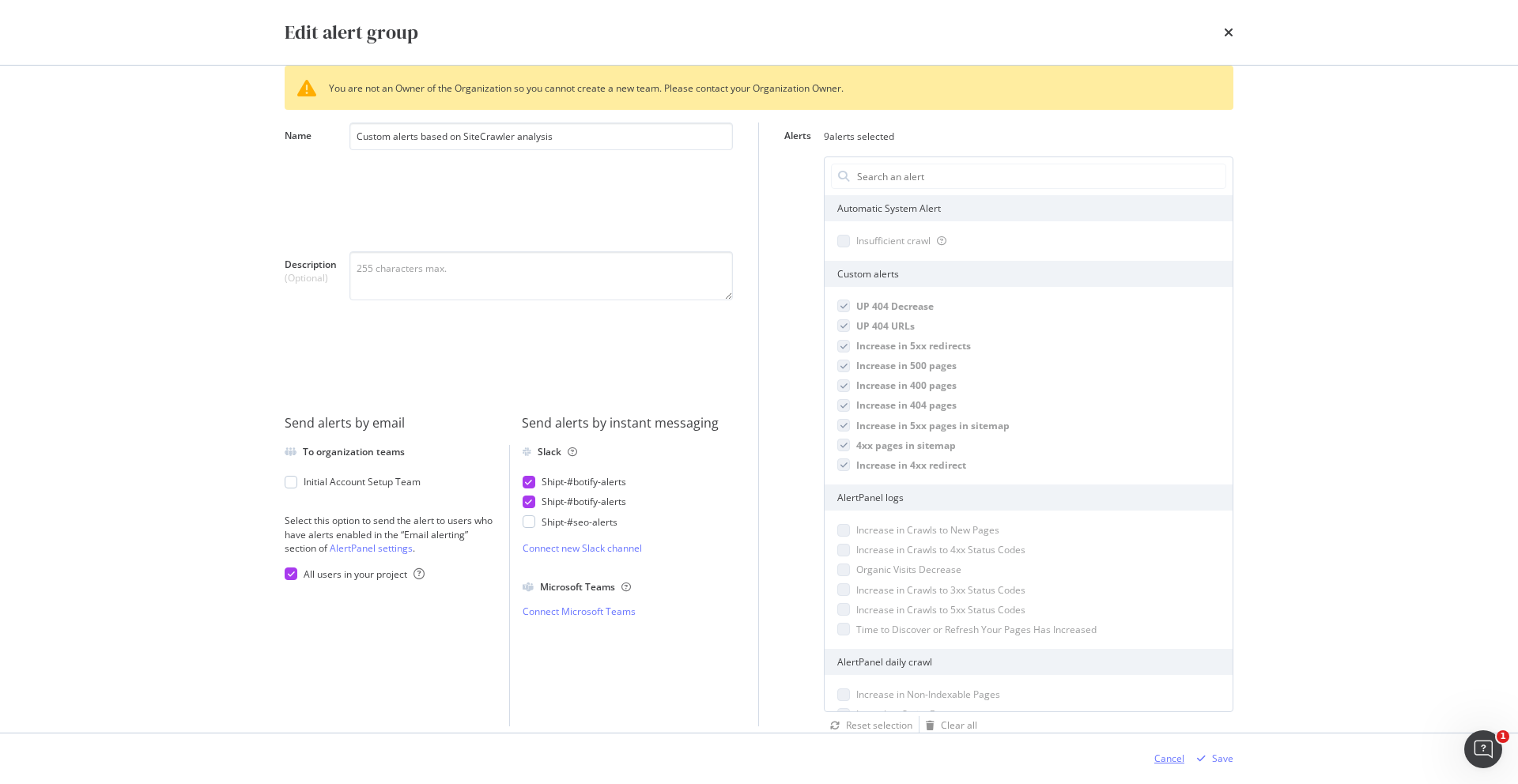
click at [1160, 752] on div "Cancel" at bounding box center [1169, 758] width 30 height 13
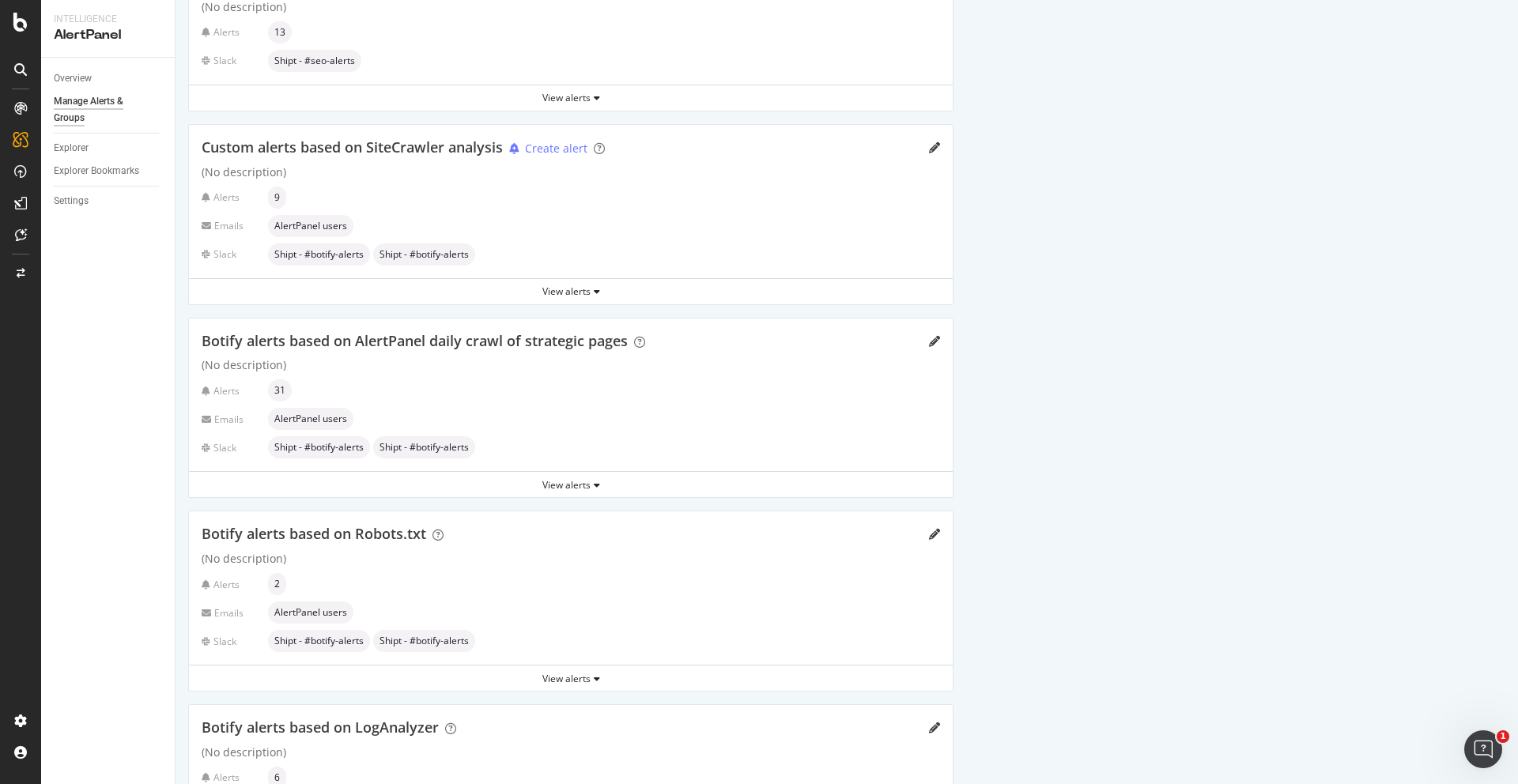
scroll to position [0, 0]
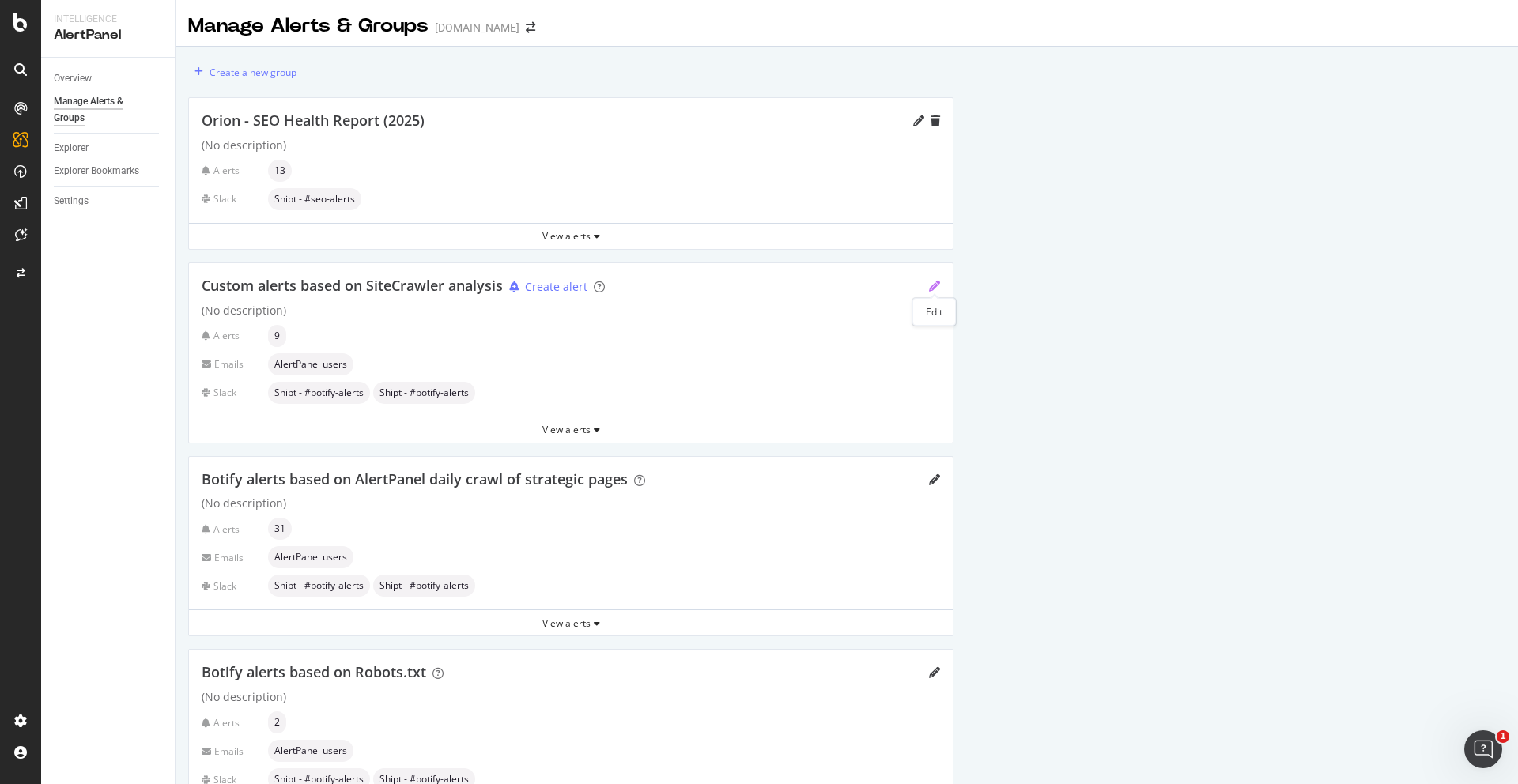
click at [934, 286] on icon "pencil" at bounding box center [934, 285] width 11 height 11
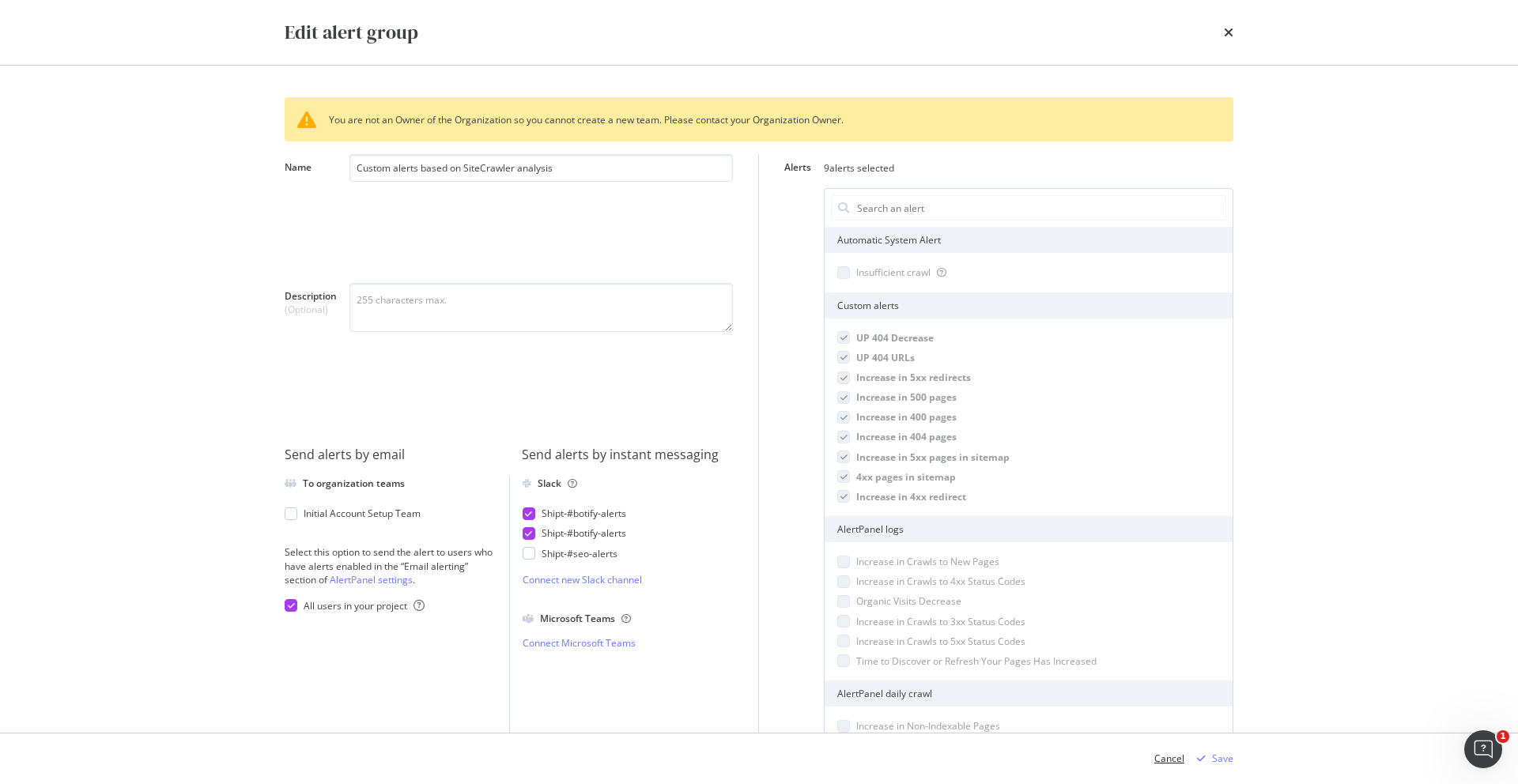
click at [1178, 754] on div "Cancel" at bounding box center [1169, 758] width 30 height 13
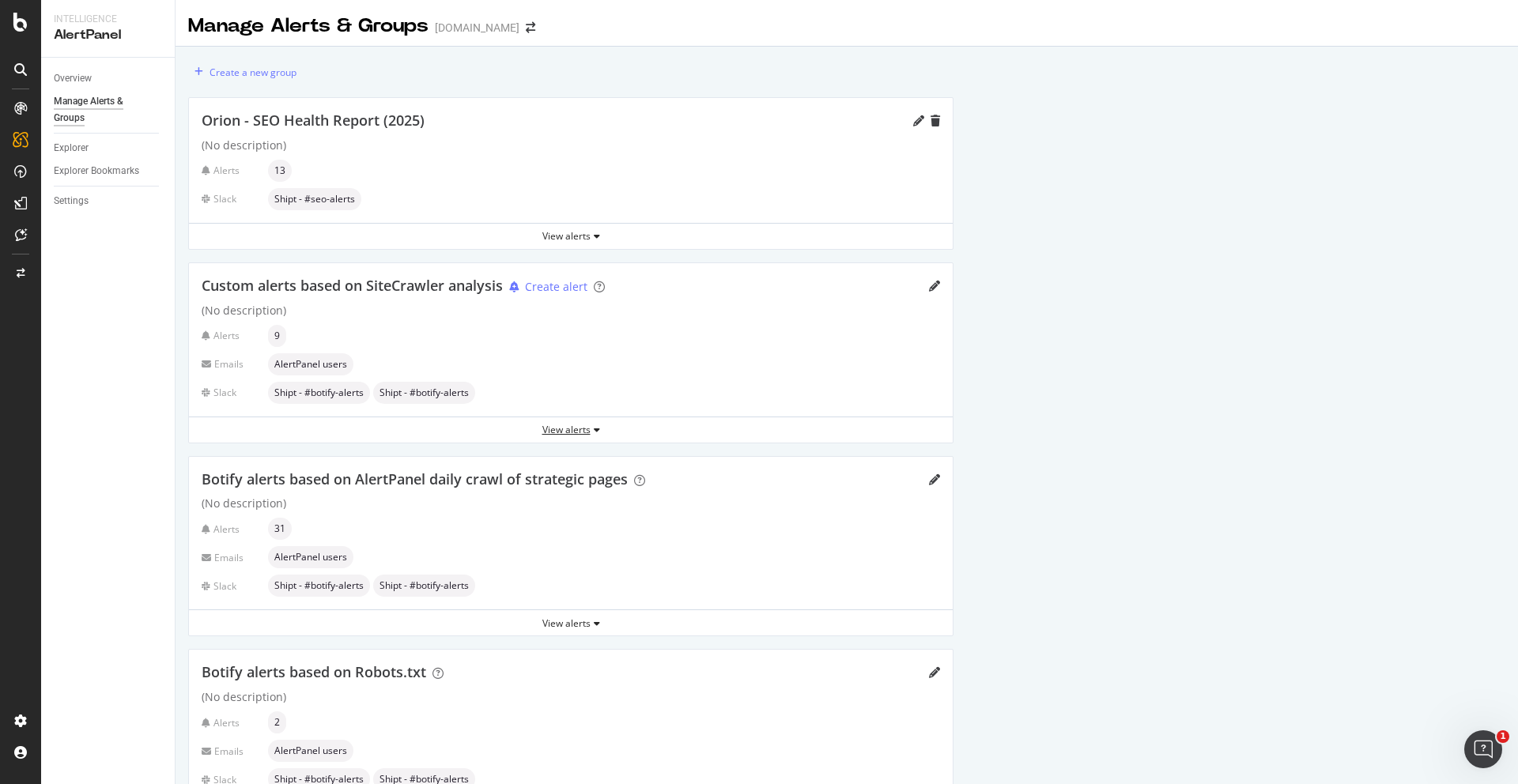
click at [590, 427] on div "View alerts" at bounding box center [571, 429] width 764 height 13
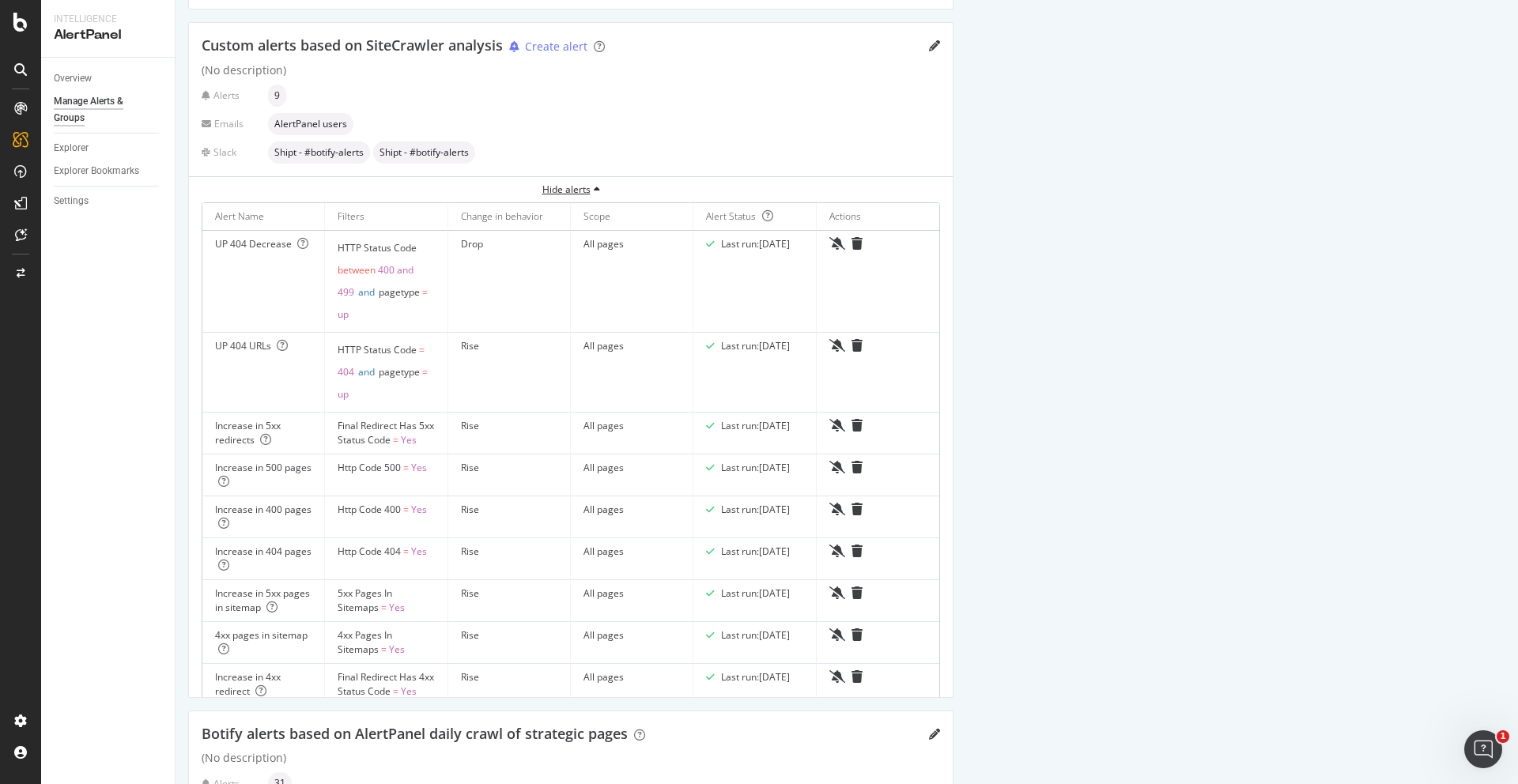
scroll to position [246, 0]
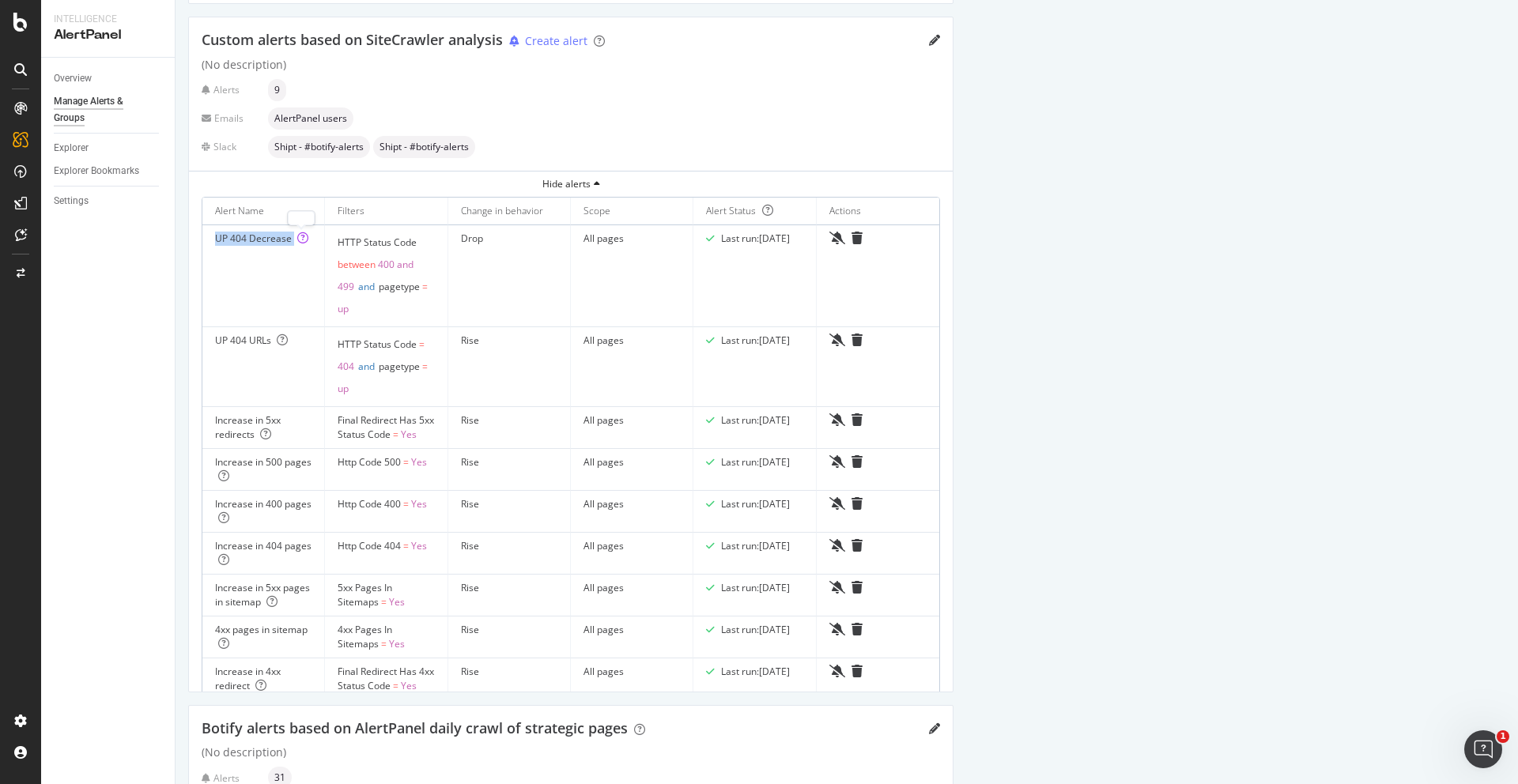
drag, startPoint x: 216, startPoint y: 238, endPoint x: 338, endPoint y: 249, distance: 122.5
click at [304, 239] on div "UP 404 Decrease" at bounding box center [262, 239] width 96 height 14
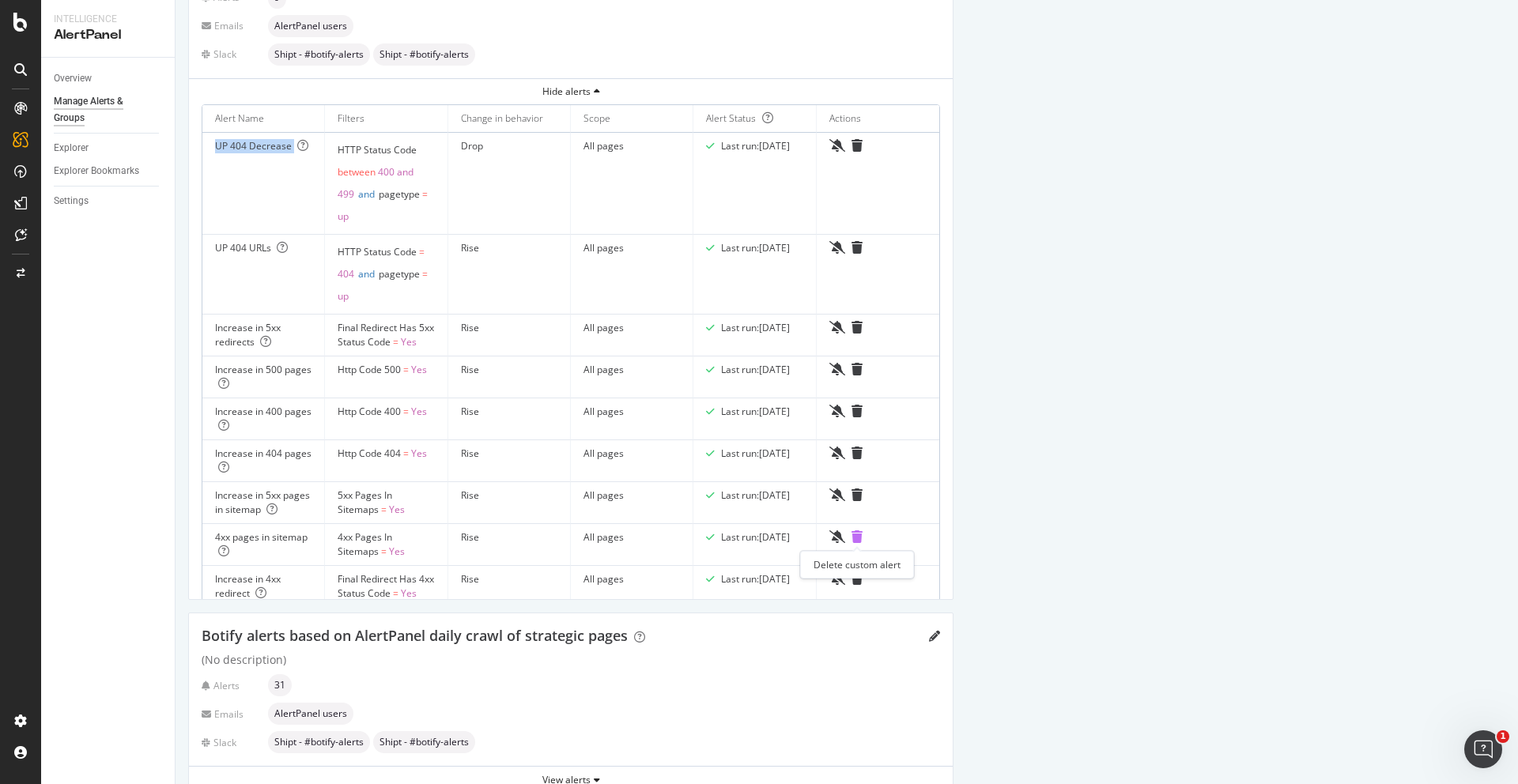
scroll to position [281, 0]
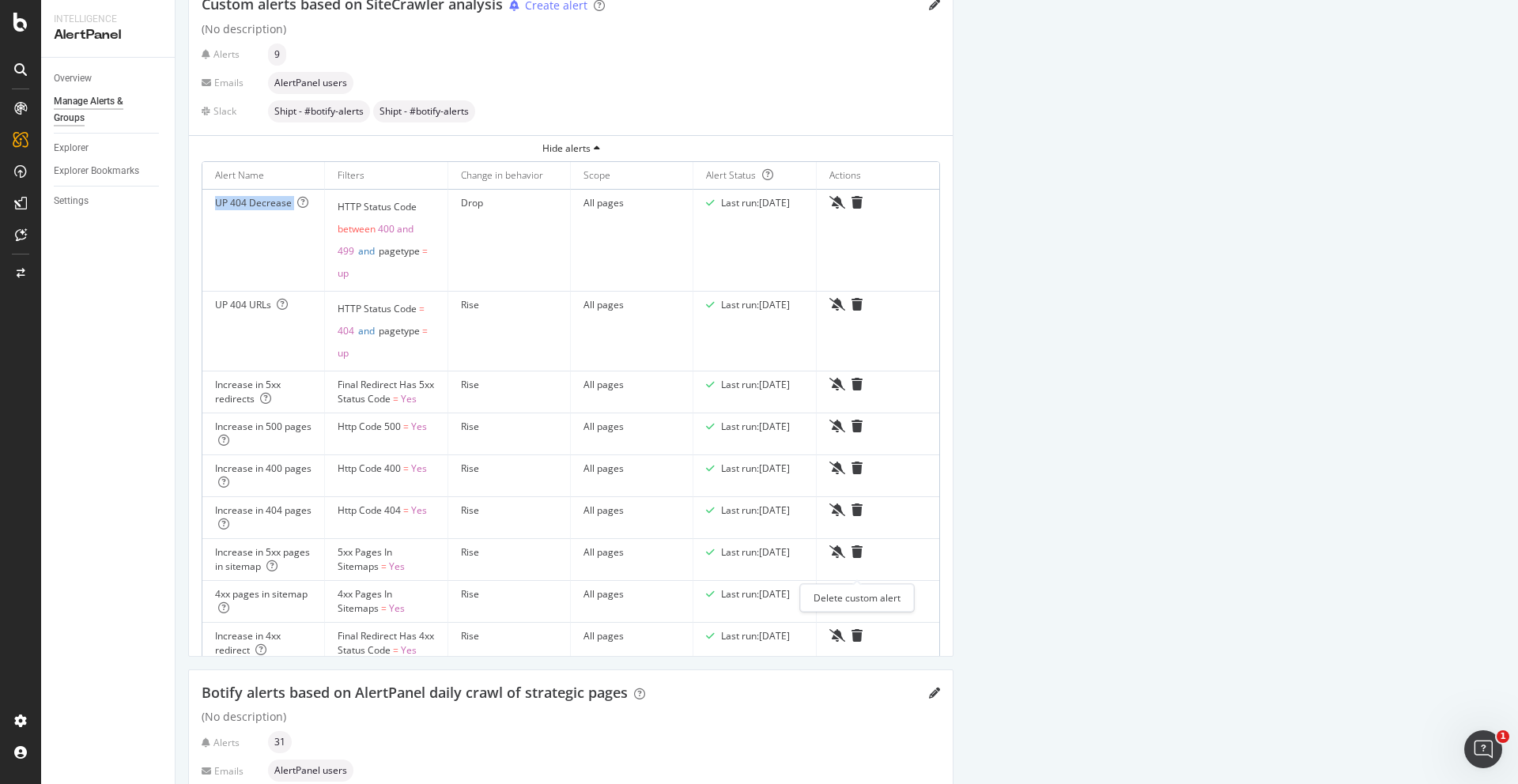
click at [857, 587] on icon "trash" at bounding box center [856, 593] width 11 height 12
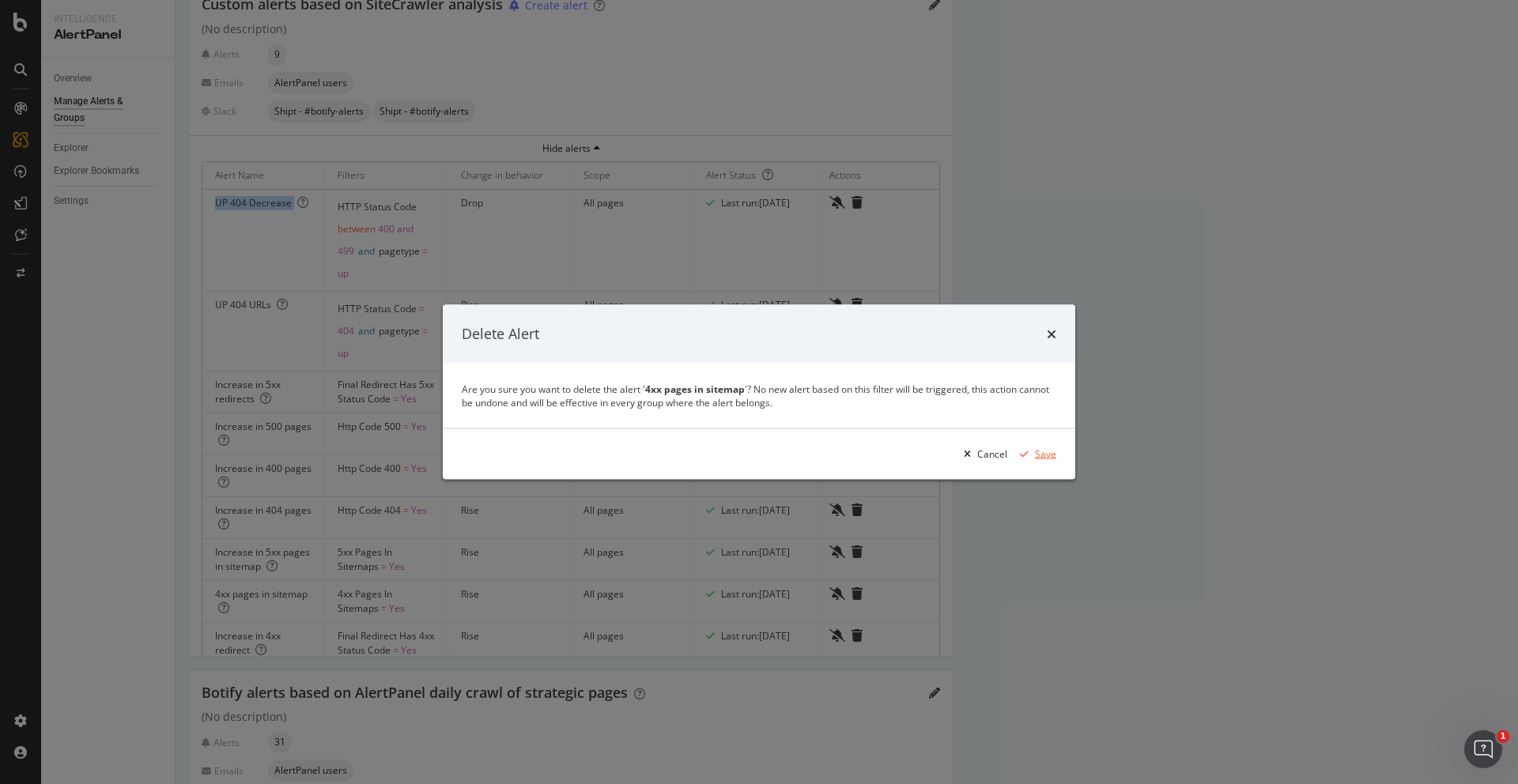
click at [1039, 454] on div "Save" at bounding box center [1046, 454] width 21 height 13
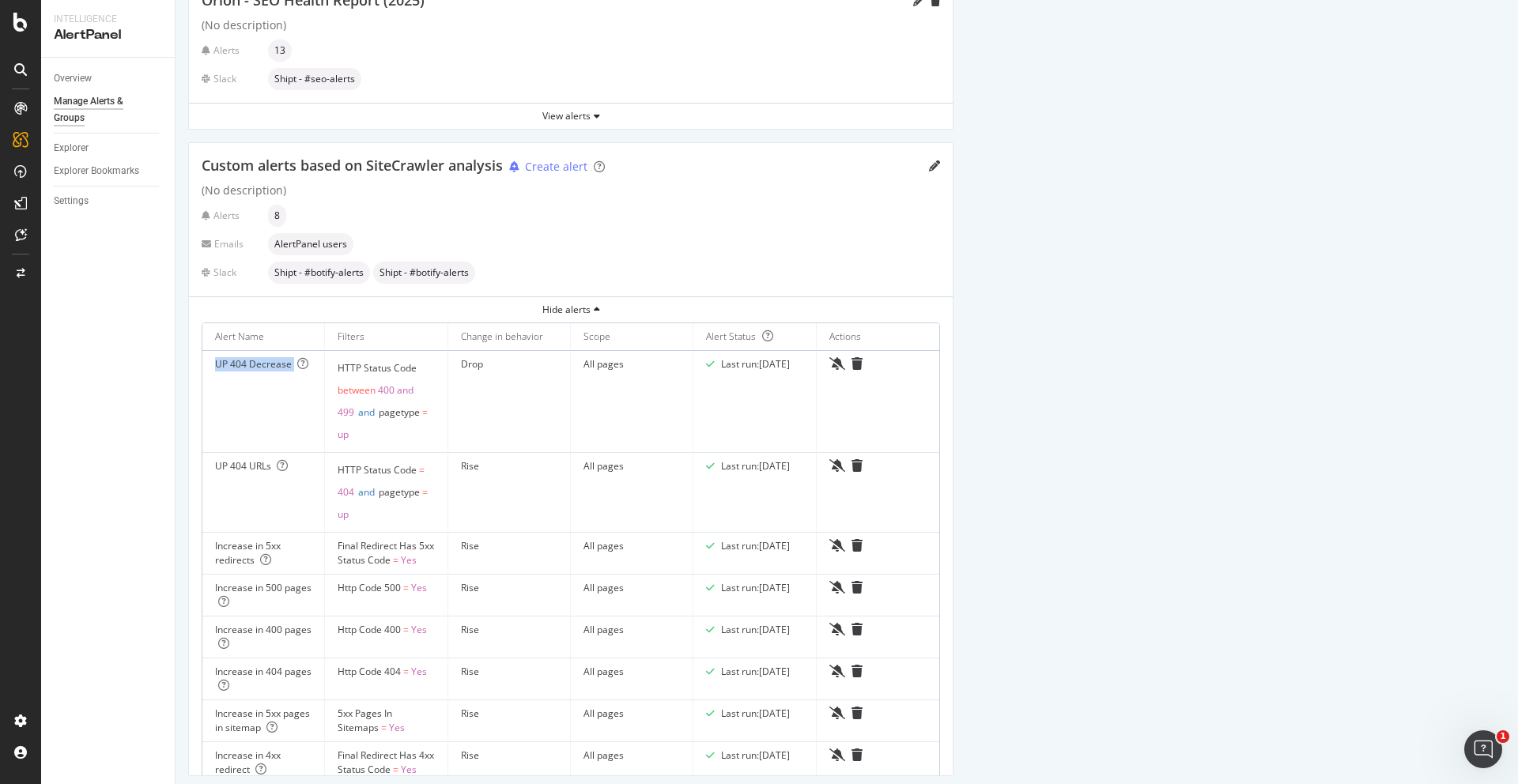
scroll to position [112, 0]
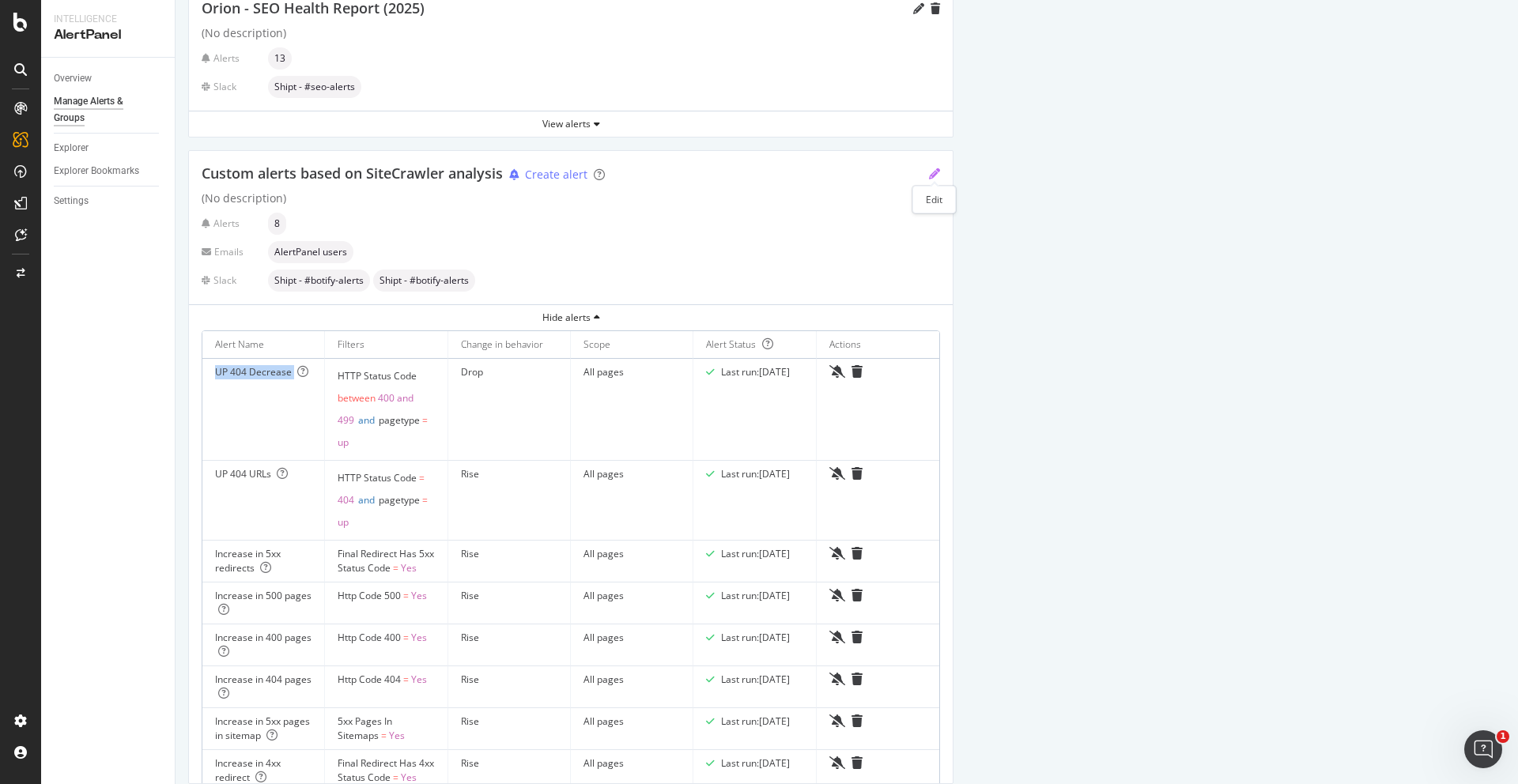
click at [935, 177] on icon "pencil" at bounding box center [934, 174] width 11 height 11
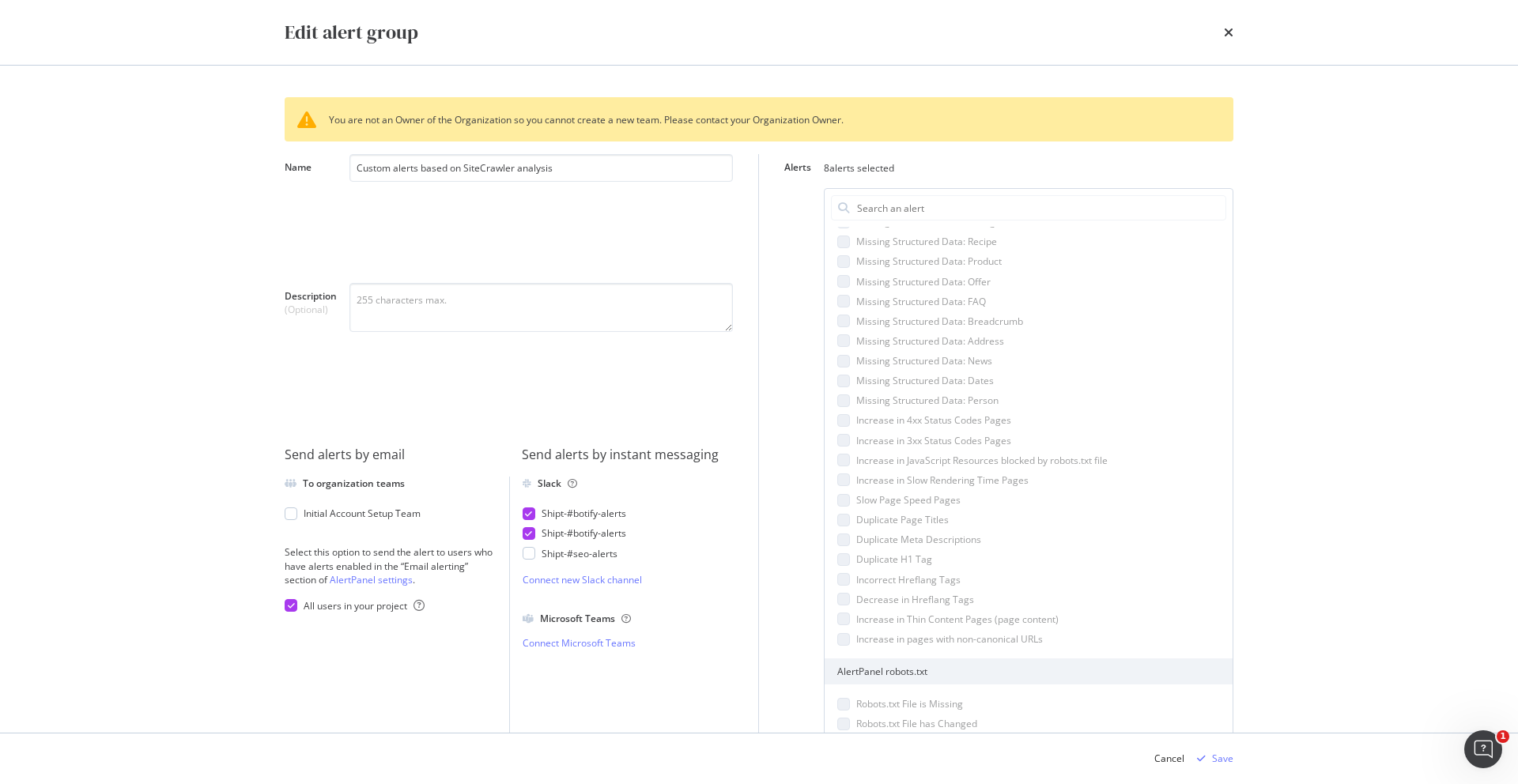
scroll to position [31, 0]
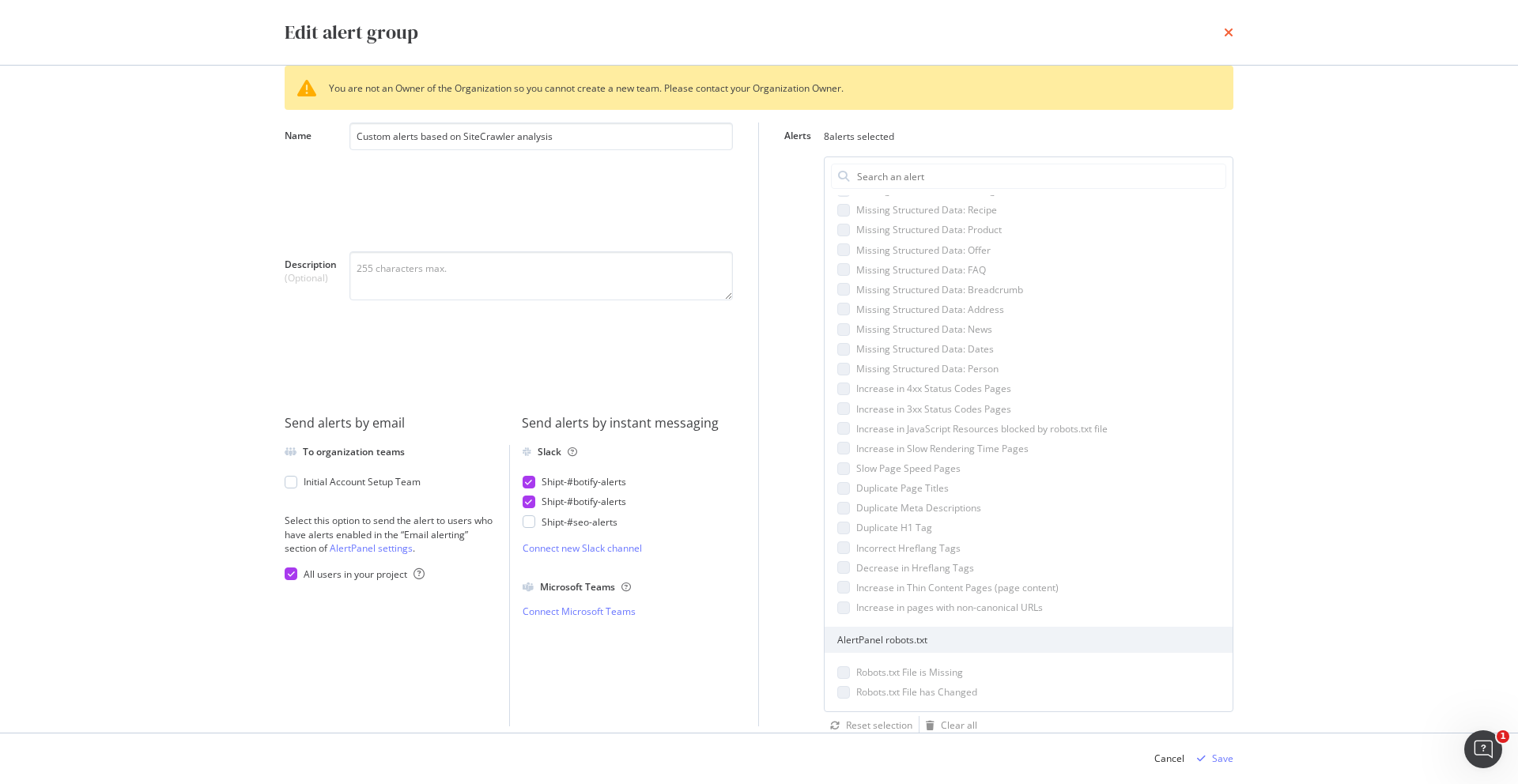
click at [1226, 36] on icon "times" at bounding box center [1228, 32] width 10 height 12
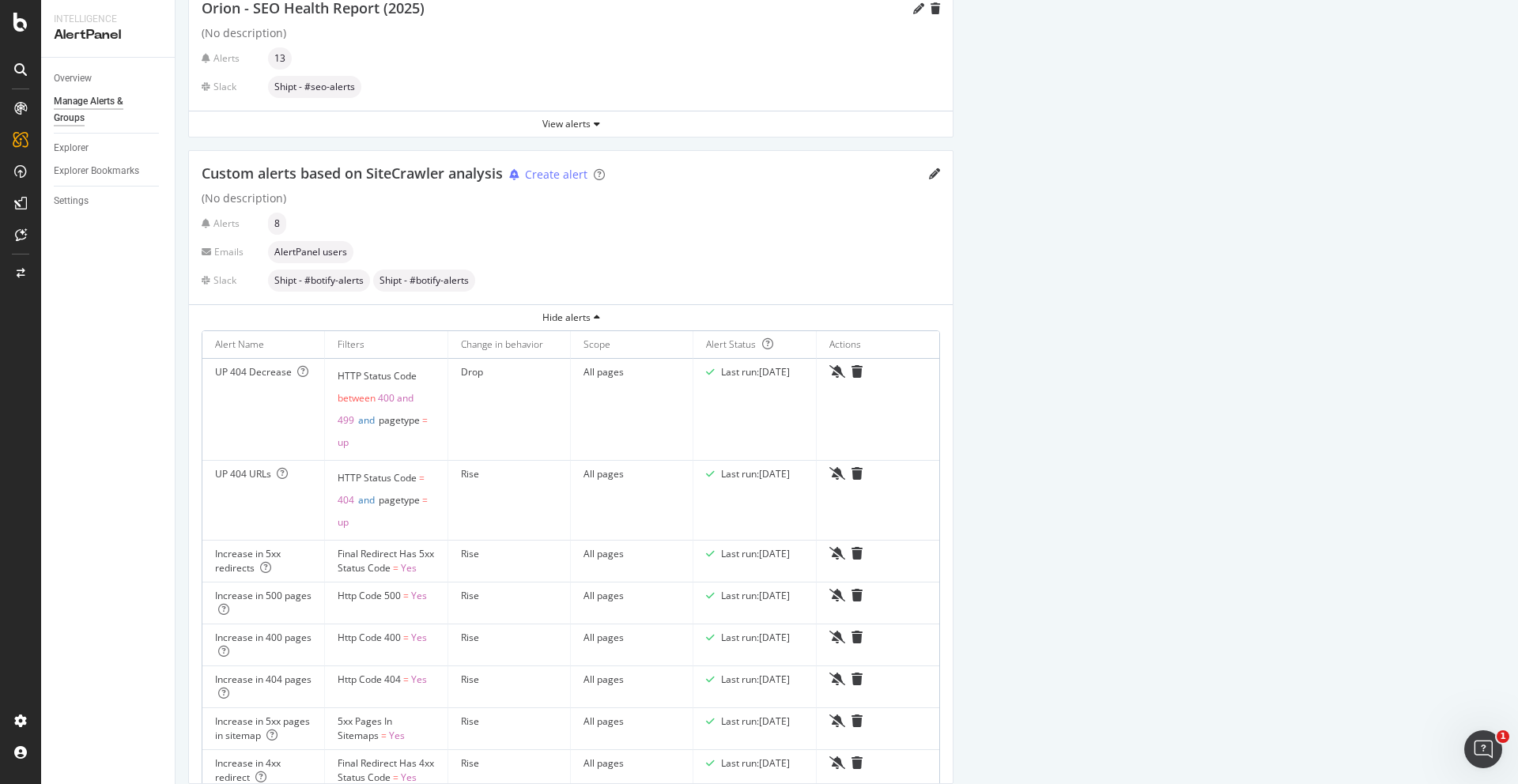
scroll to position [0, 0]
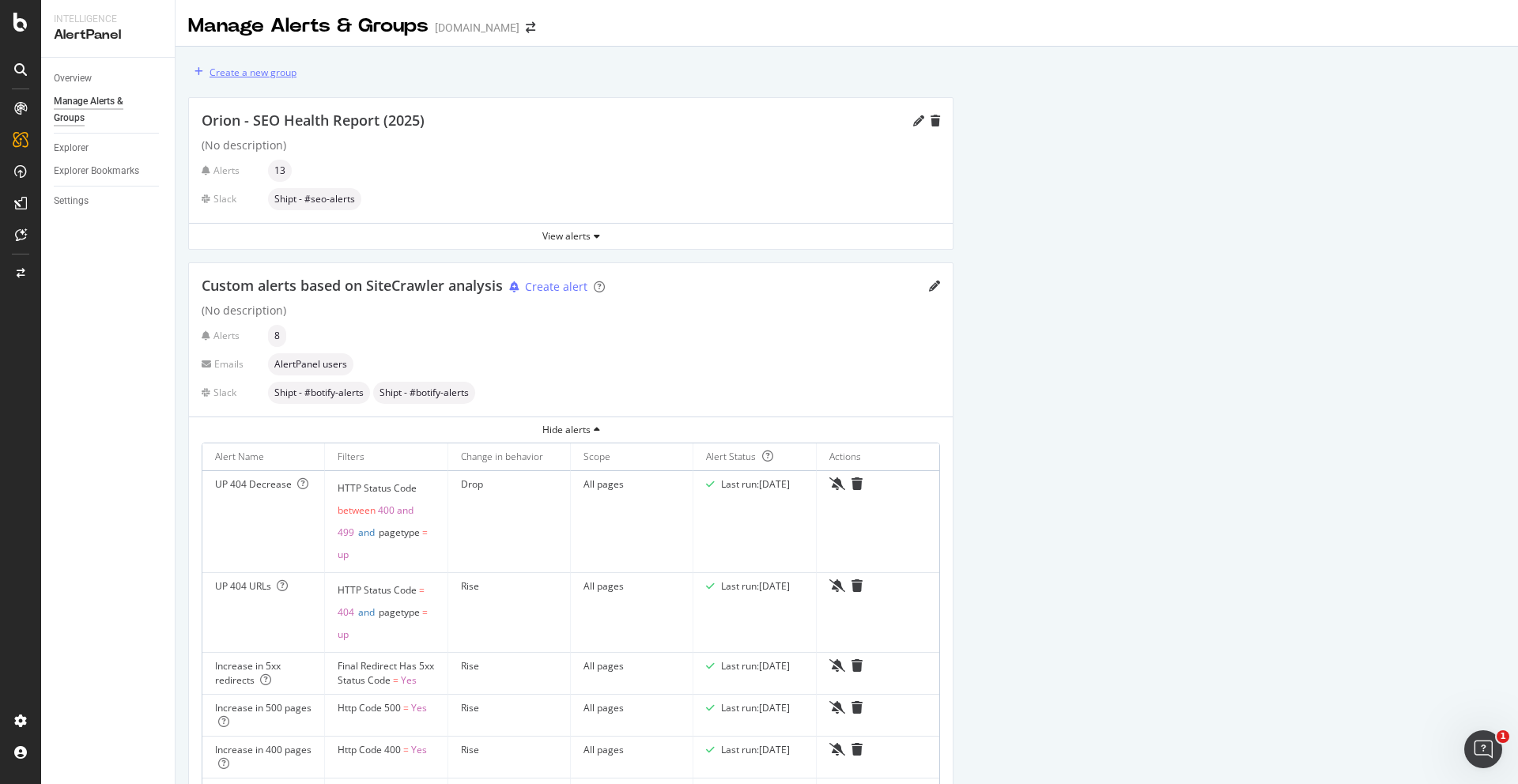
click at [244, 66] on div "Create a new group" at bounding box center [253, 72] width 87 height 13
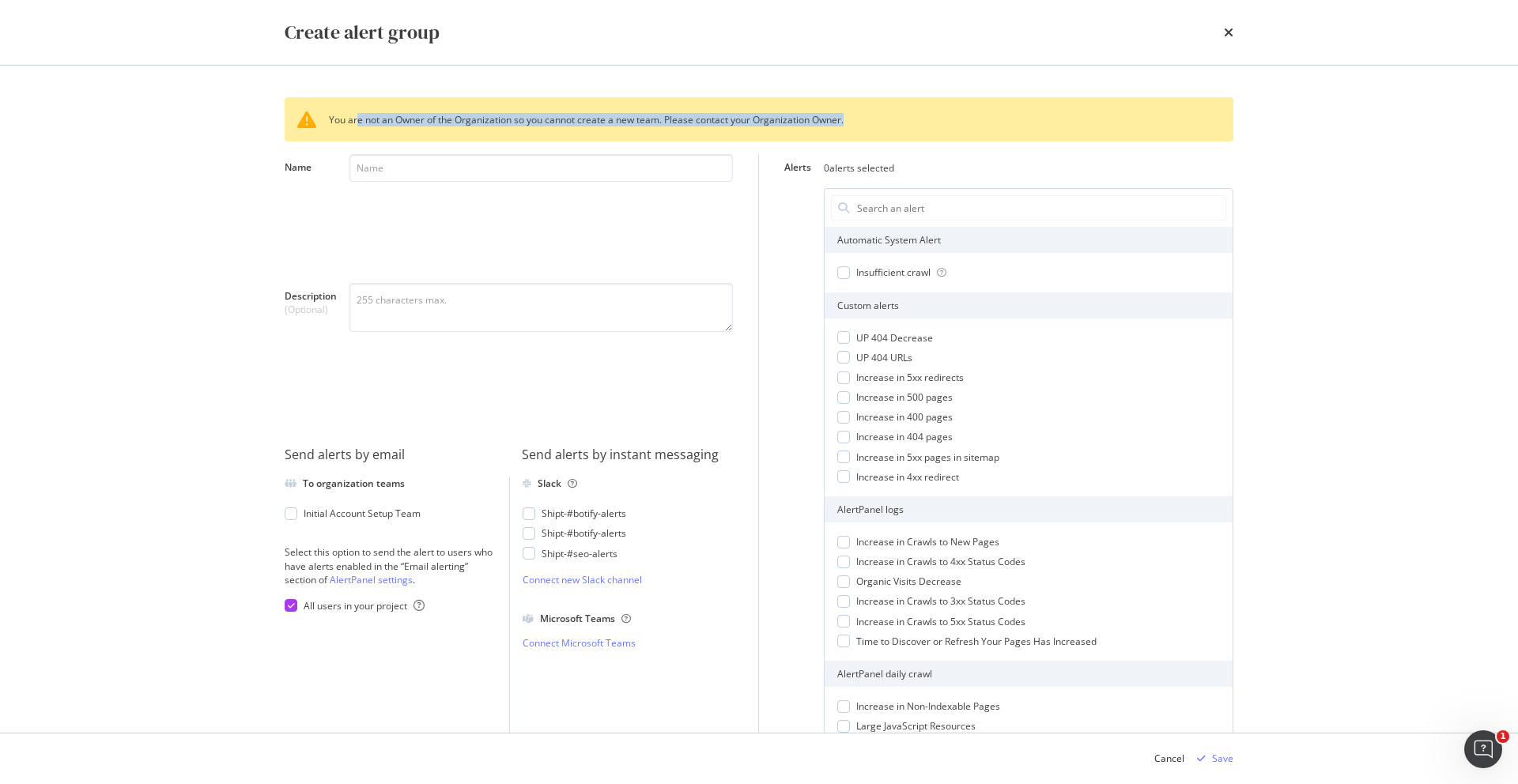
drag, startPoint x: 357, startPoint y: 122, endPoint x: 662, endPoint y: 140, distance: 305.5
click at [662, 140] on div "You are not an Owner of the Organization so you cannot create a new team. Pleas…" at bounding box center [759, 119] width 949 height 44
click at [629, 172] on input "Name" at bounding box center [541, 167] width 383 height 28
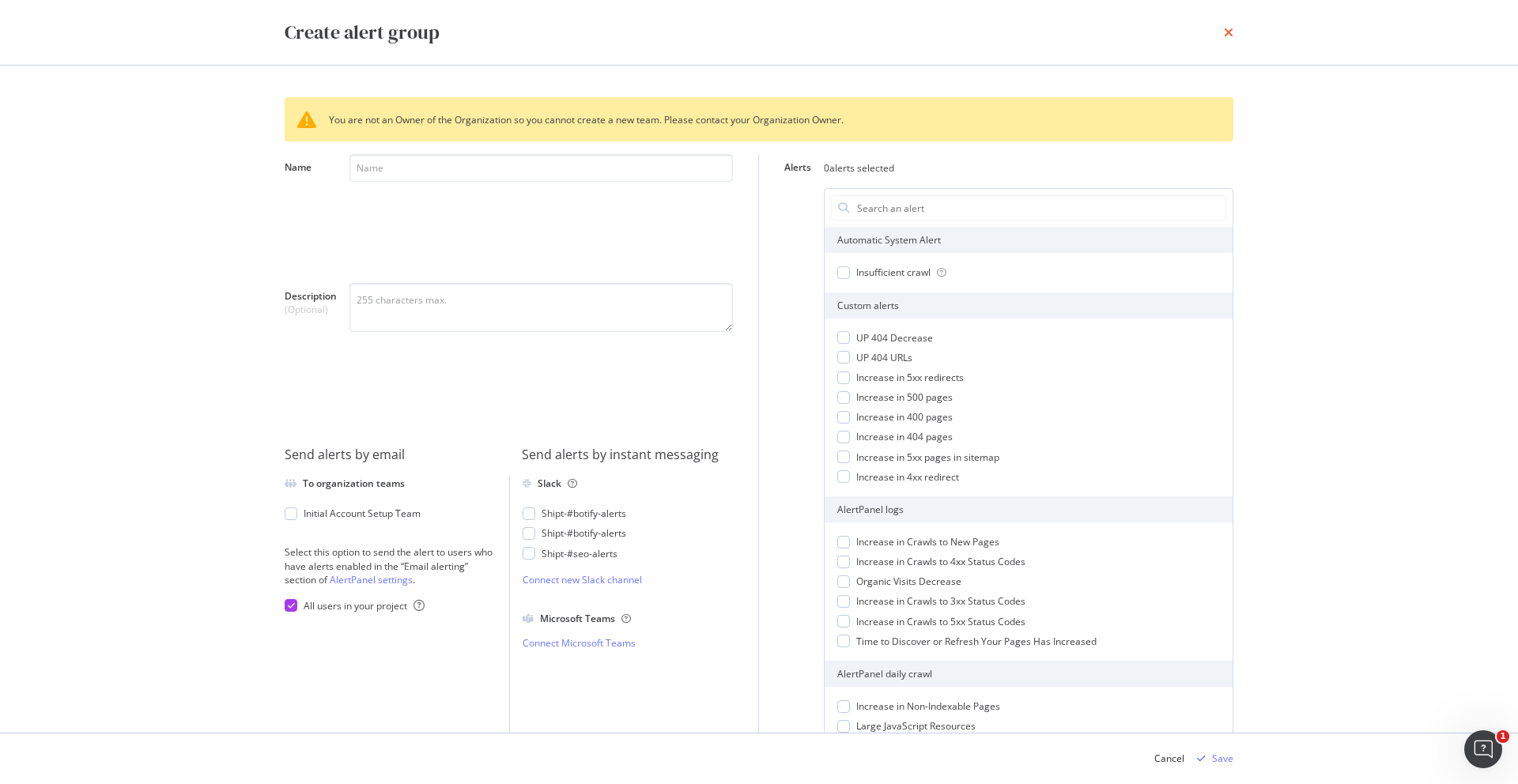
click at [1230, 28] on icon "times" at bounding box center [1228, 32] width 10 height 12
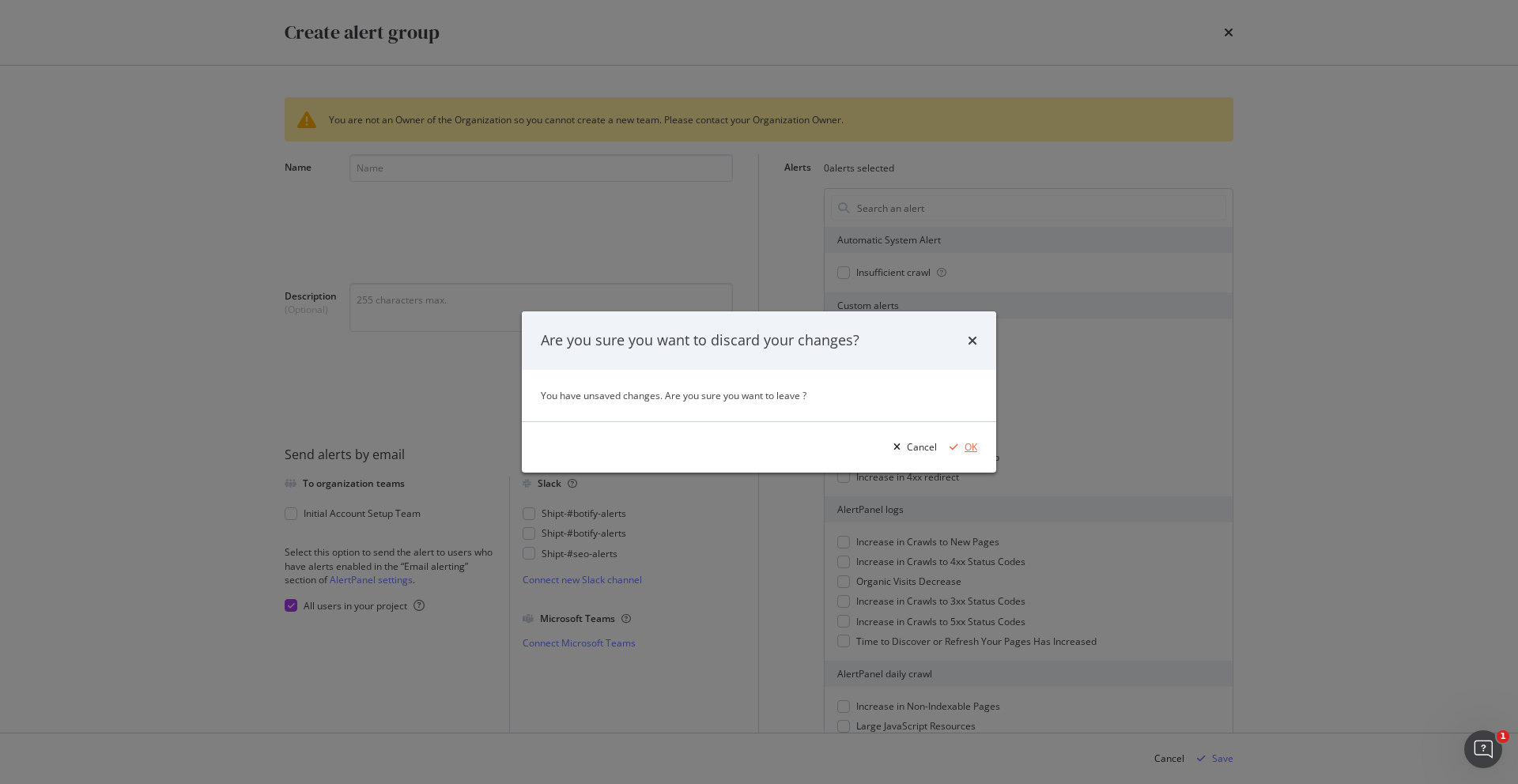
click at [959, 439] on div "OK" at bounding box center [959, 447] width 34 height 24
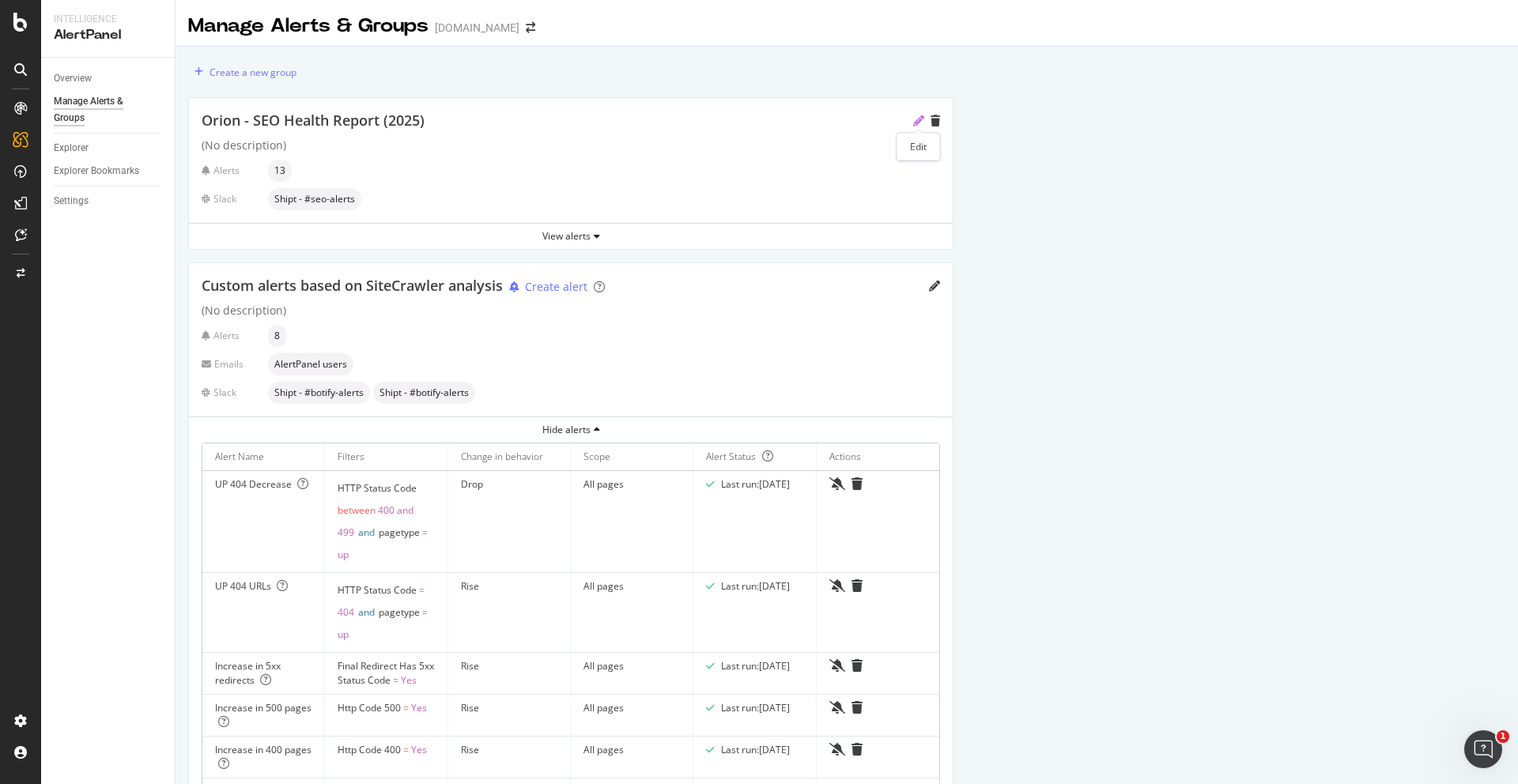
click at [915, 121] on icon "pencil" at bounding box center [918, 120] width 11 height 11
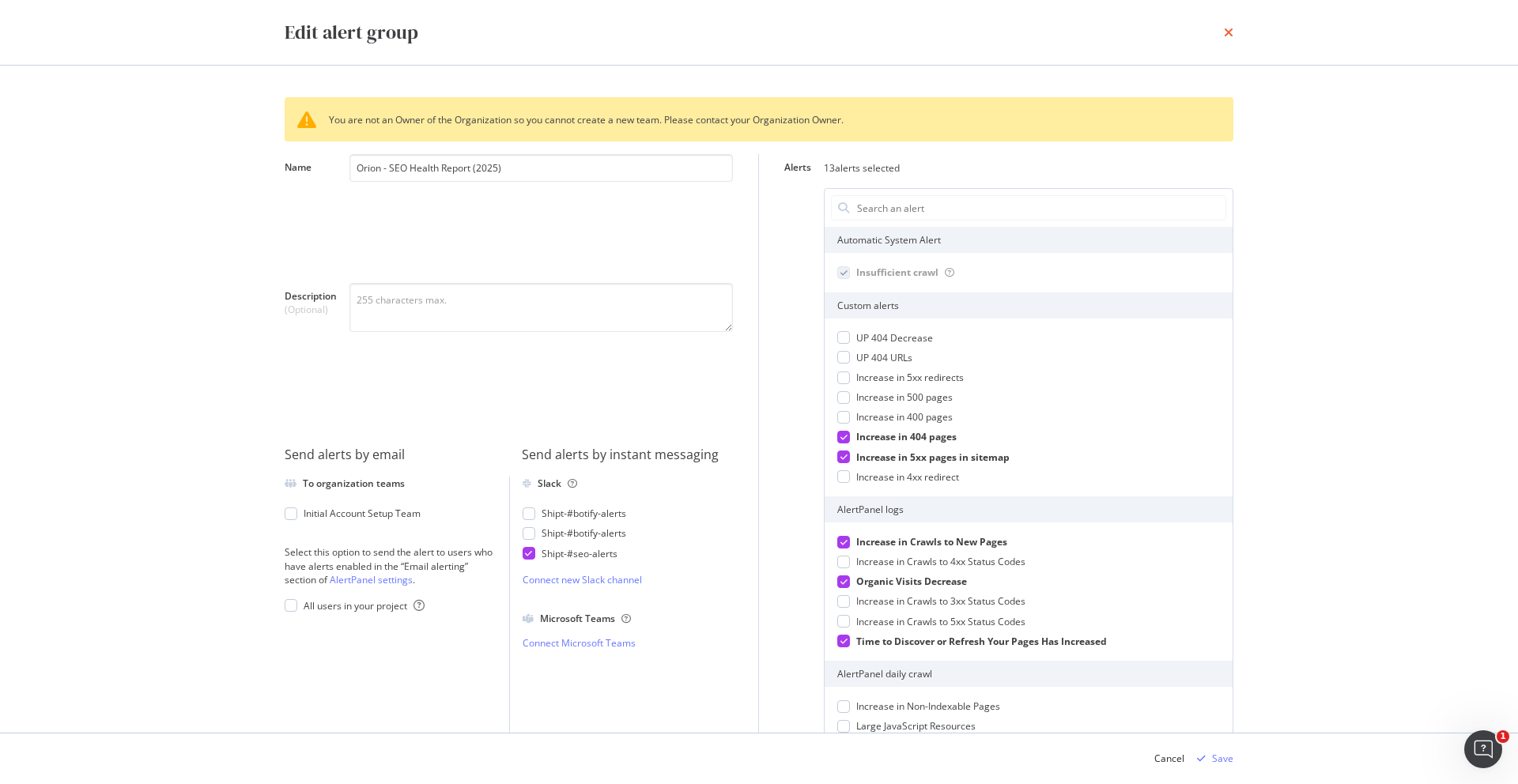
click at [1233, 30] on icon "times" at bounding box center [1228, 32] width 10 height 12
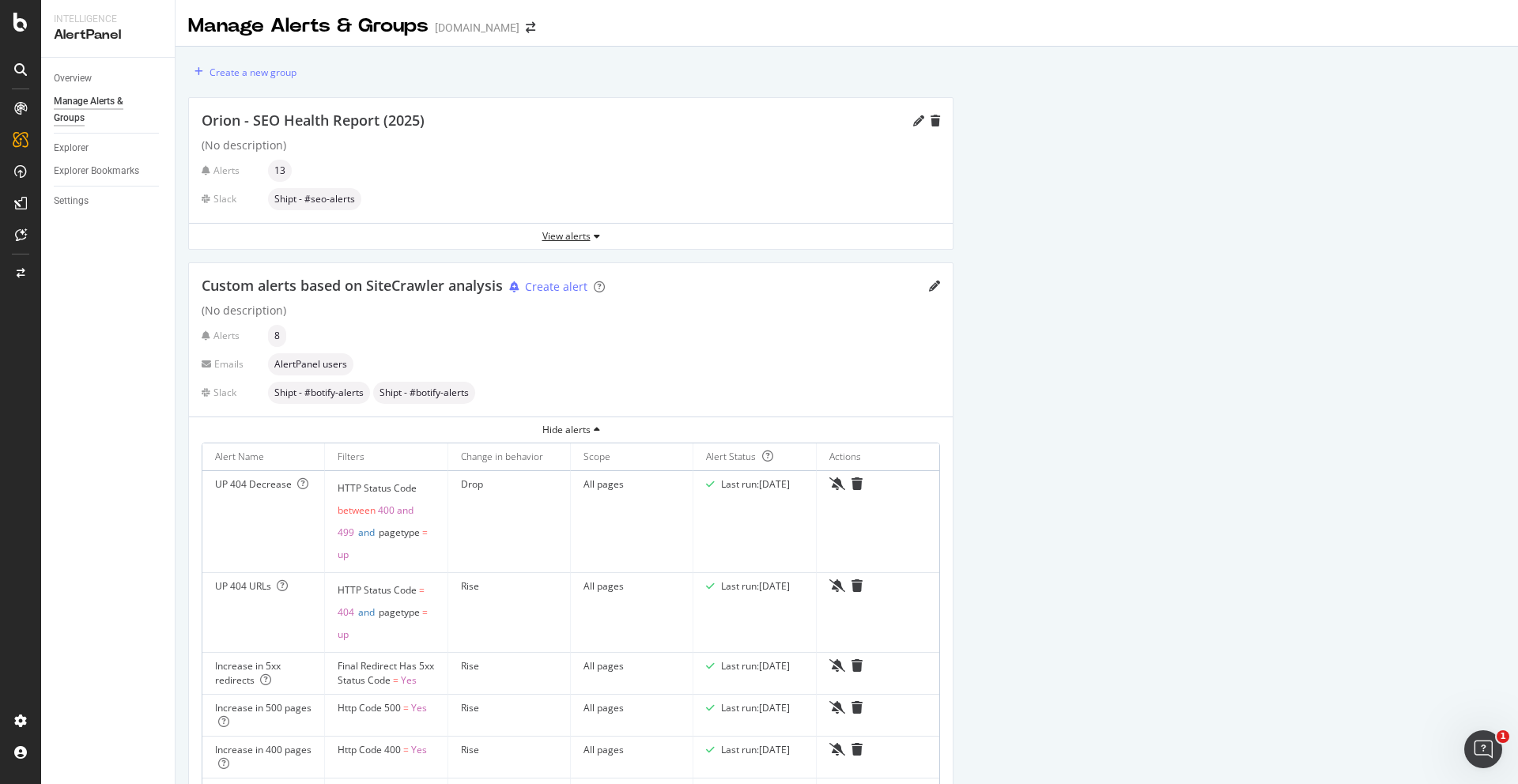
click at [590, 238] on div "View alerts" at bounding box center [571, 236] width 764 height 13
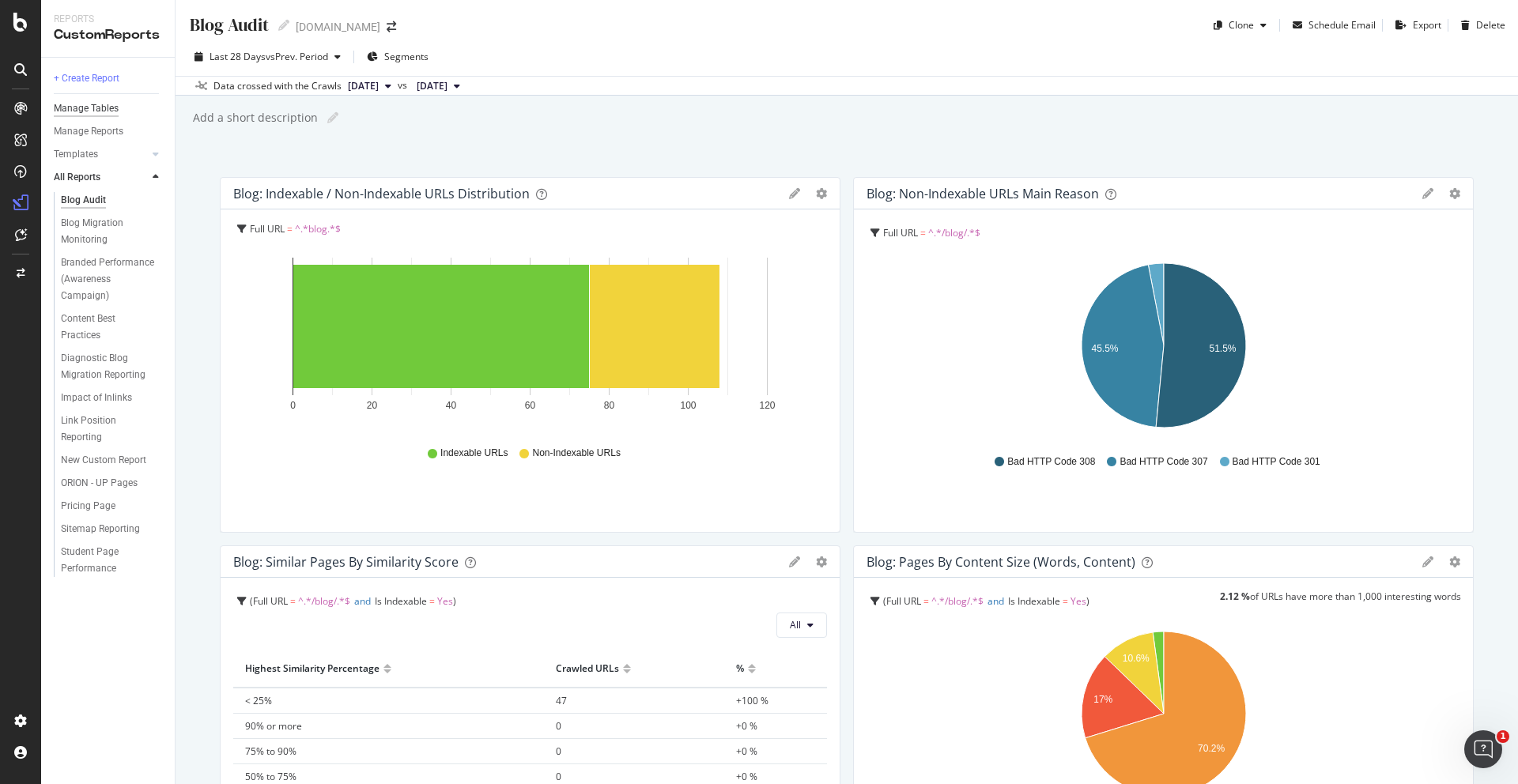
click at [81, 100] on div "Manage Tables" at bounding box center [86, 109] width 65 height 16
